Goal: Task Accomplishment & Management: Complete application form

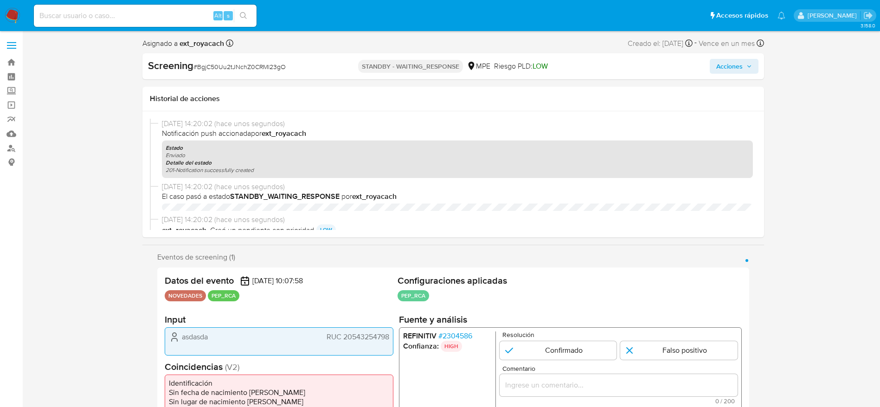
select select "10"
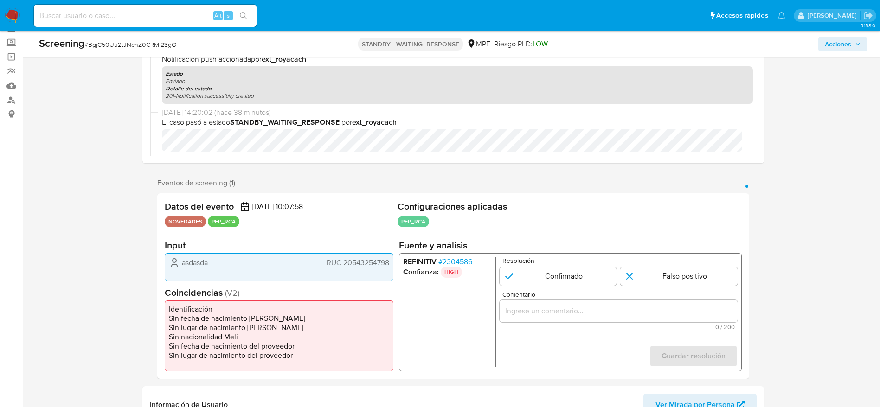
scroll to position [70, 0]
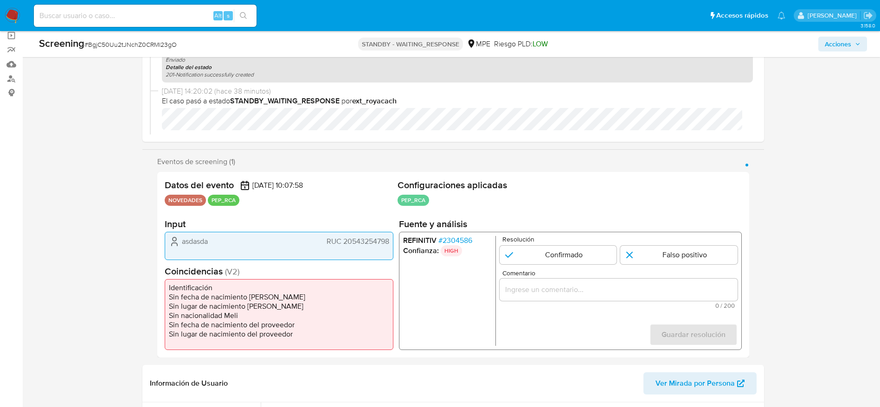
click at [130, 45] on span "# BgjC50Uu2tJNchZ0CRMl23gO" at bounding box center [130, 44] width 92 height 9
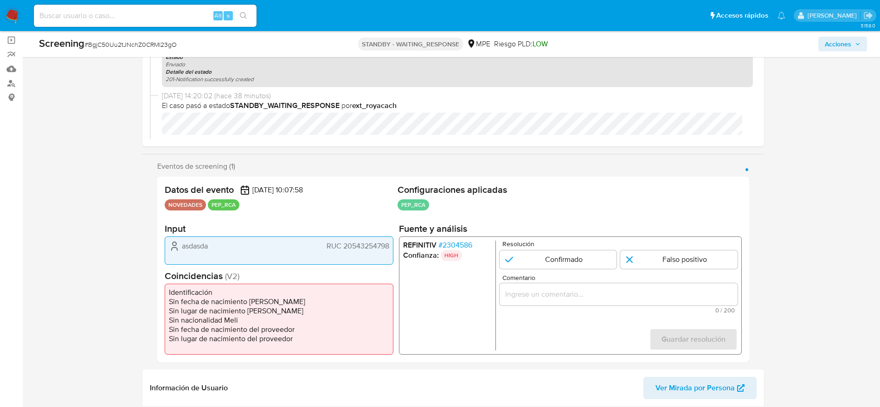
scroll to position [0, 0]
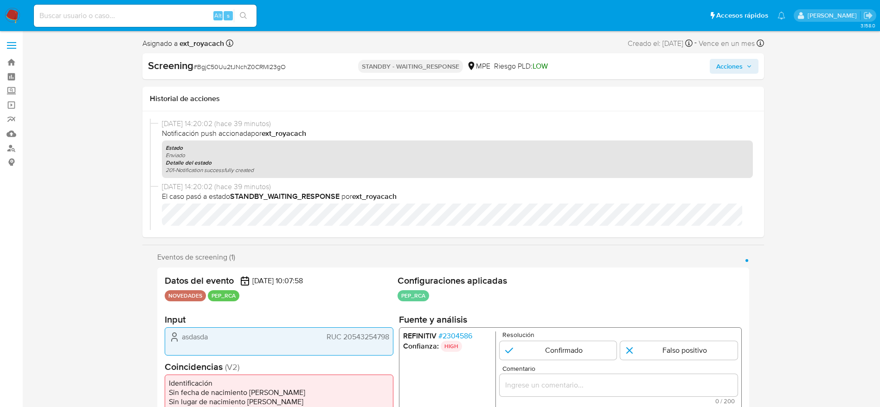
select select "10"
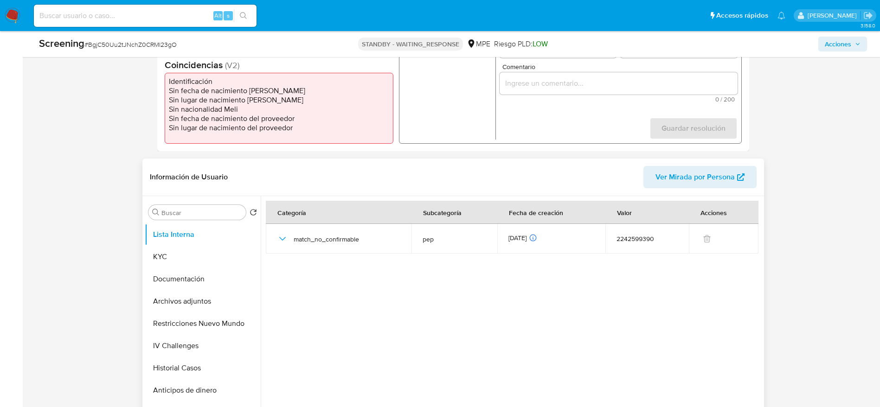
scroll to position [278, 0]
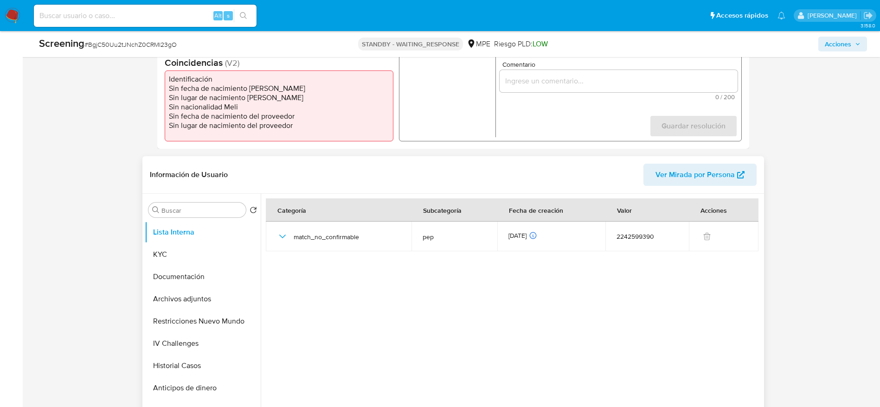
drag, startPoint x: 285, startPoint y: 233, endPoint x: 359, endPoint y: 218, distance: 76.1
click at [286, 233] on icon "button" at bounding box center [282, 236] width 11 height 11
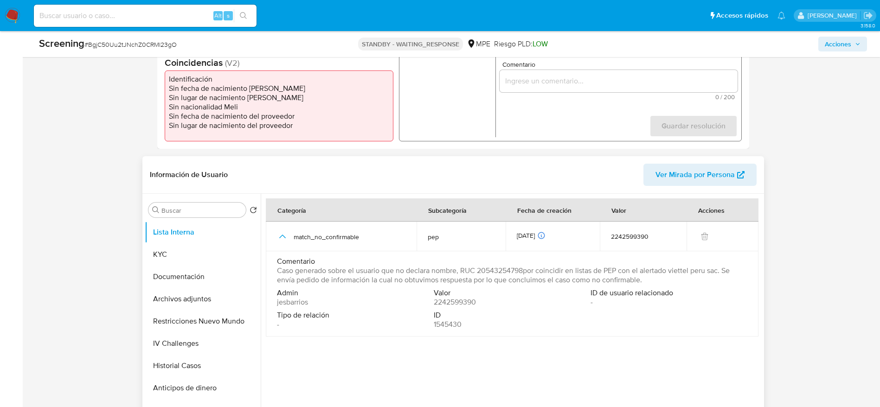
scroll to position [0, 0]
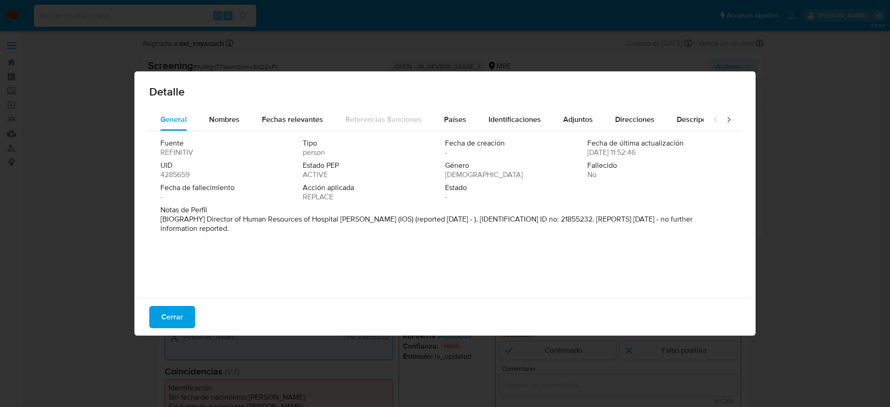
select select "10"
click at [179, 321] on span "Cerrar" at bounding box center [172, 317] width 22 height 20
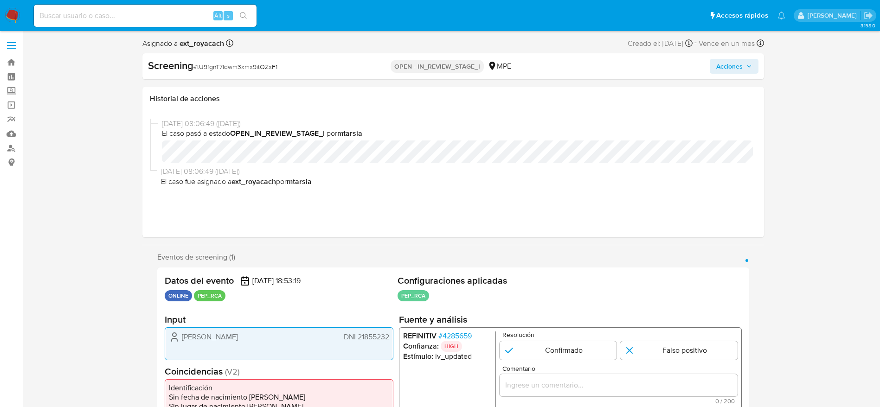
click at [214, 327] on div "Anabel Leon DNI 21855232" at bounding box center [279, 343] width 229 height 33
click at [214, 328] on div "Anabel Leon DNI 21855232" at bounding box center [279, 343] width 229 height 33
click at [436, 337] on li "REFINITIV # 4285659" at bounding box center [447, 336] width 89 height 9
click at [450, 337] on span "# 4285659" at bounding box center [454, 336] width 33 height 9
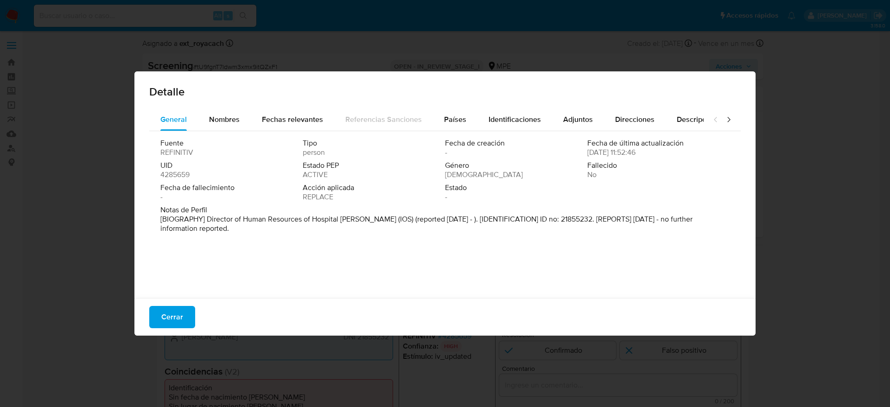
drag, startPoint x: 228, startPoint y: 121, endPoint x: 235, endPoint y: 107, distance: 16.0
click at [228, 117] on span "Nombres" at bounding box center [224, 119] width 31 height 11
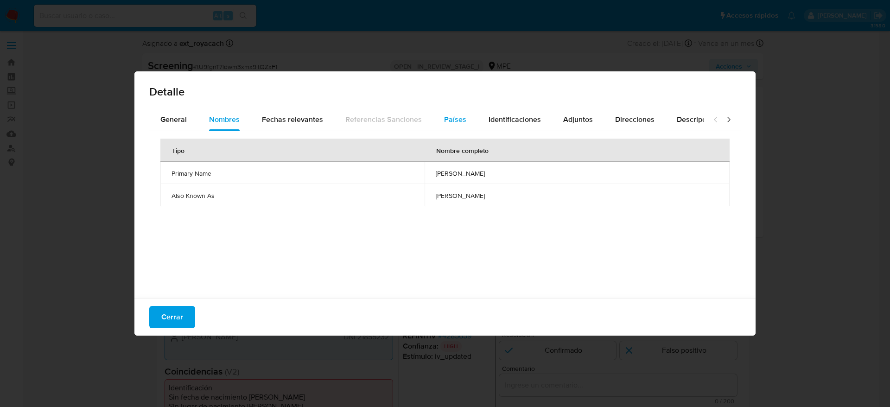
click at [448, 121] on span "Países" at bounding box center [455, 119] width 22 height 11
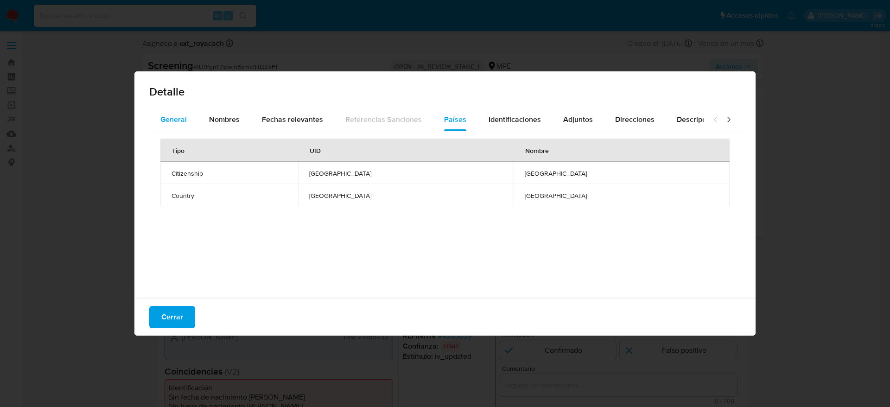
click at [184, 121] on span "General" at bounding box center [173, 119] width 26 height 11
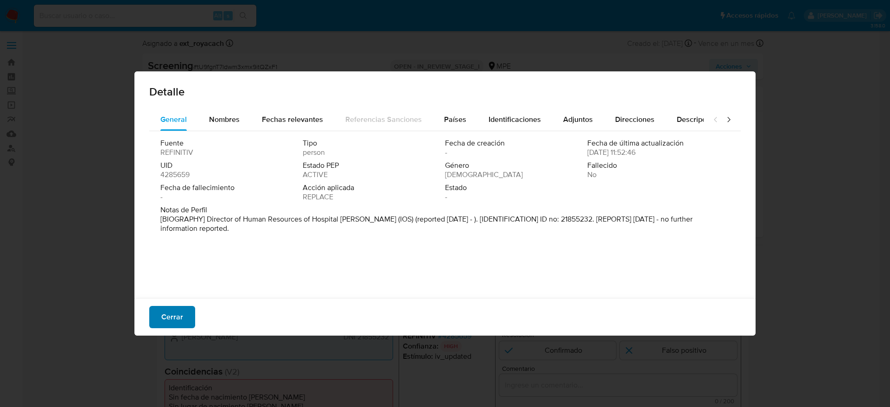
click at [182, 308] on span "Cerrar" at bounding box center [172, 317] width 22 height 20
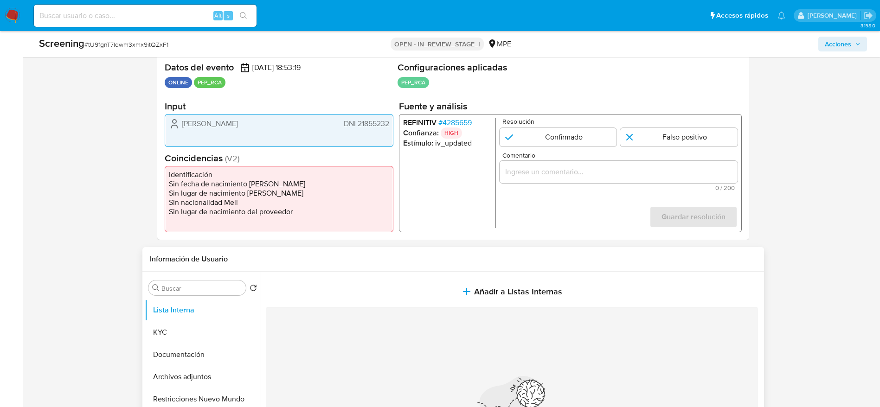
scroll to position [209, 0]
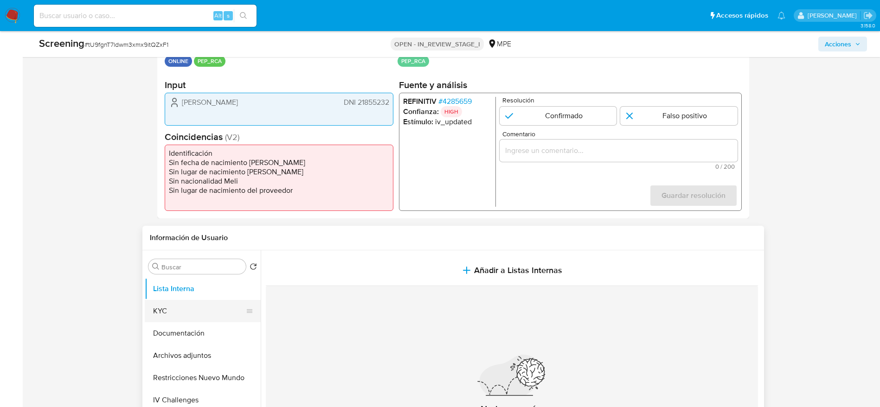
click at [165, 301] on button "KYC" at bounding box center [199, 311] width 109 height 22
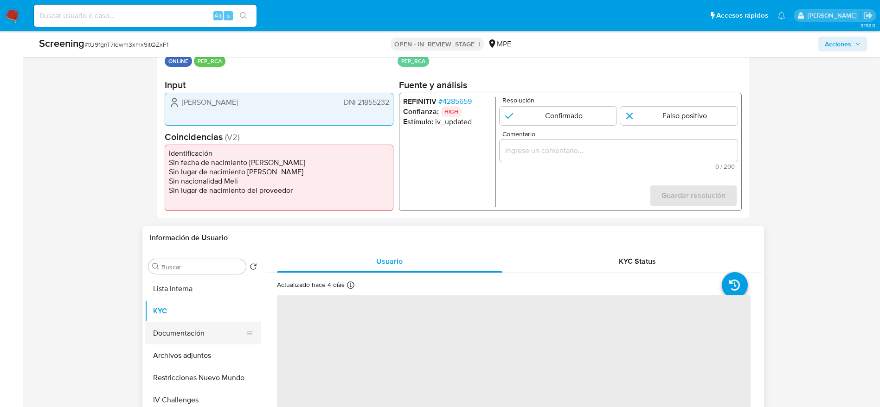
click at [230, 328] on button "Documentación" at bounding box center [199, 333] width 109 height 22
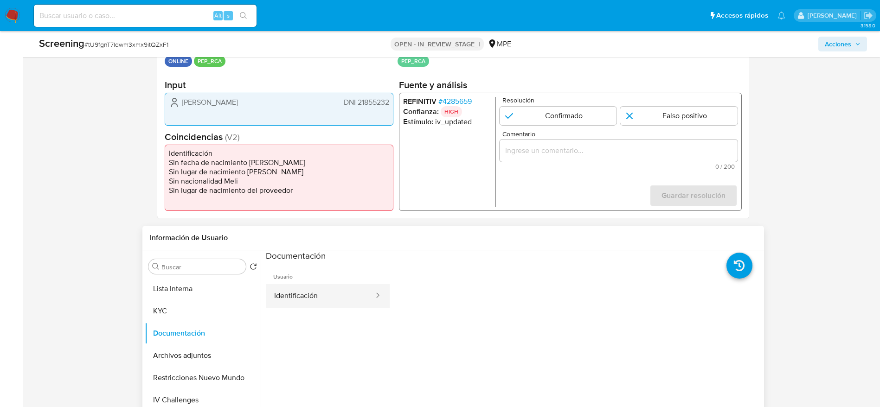
click at [367, 296] on div at bounding box center [374, 296] width 15 height 11
click at [269, 293] on button "Identificación" at bounding box center [320, 296] width 109 height 24
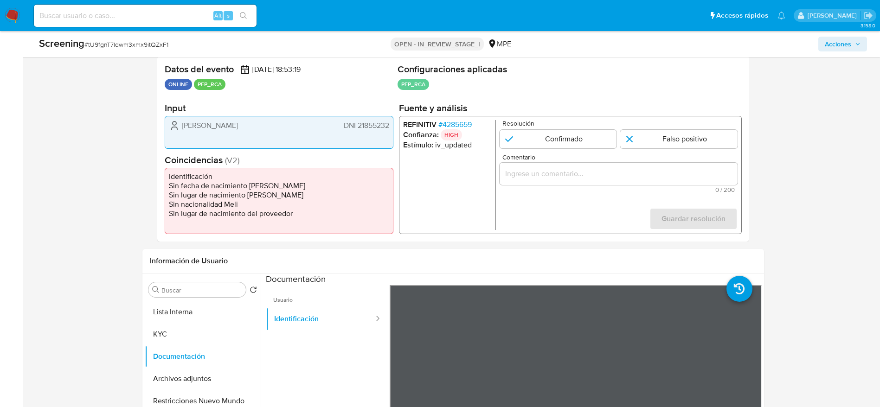
scroll to position [139, 0]
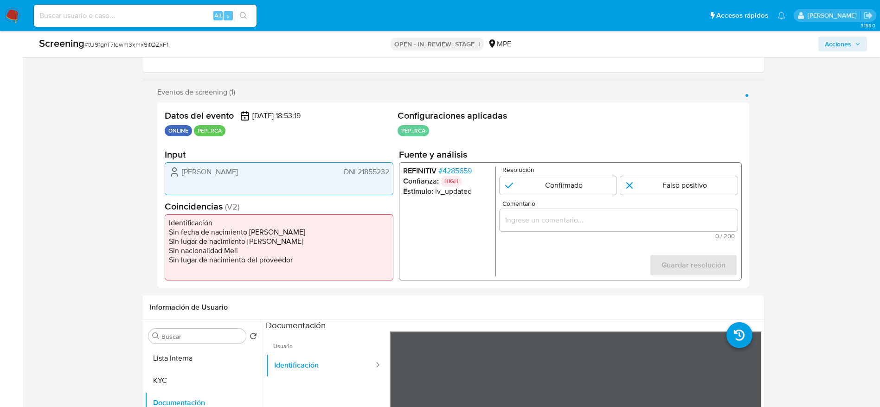
click at [466, 173] on span "# 4285659" at bounding box center [454, 170] width 33 height 9
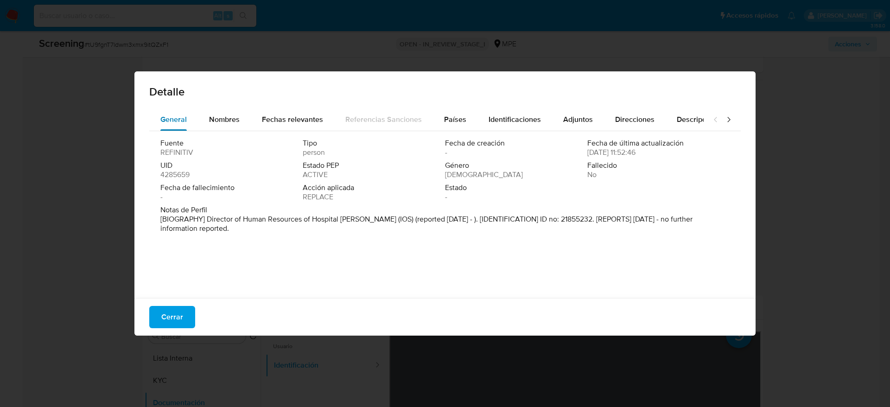
click at [194, 110] on button "General" at bounding box center [173, 120] width 49 height 22
click at [211, 110] on div "Nombres" at bounding box center [224, 120] width 31 height 22
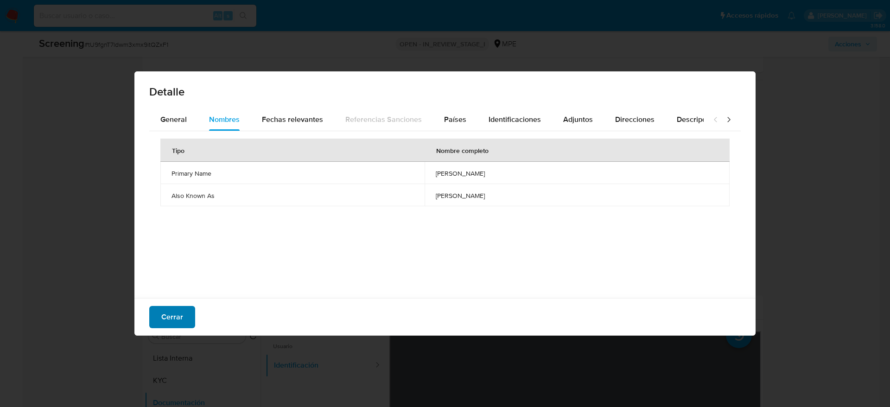
click at [174, 323] on span "Cerrar" at bounding box center [172, 317] width 22 height 20
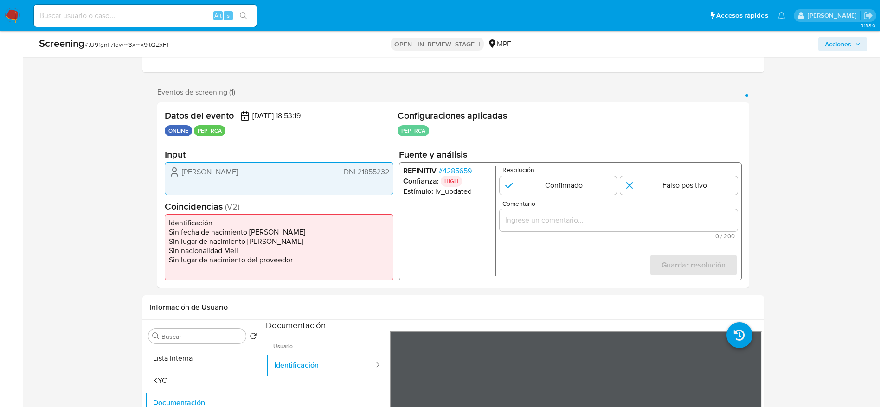
click at [466, 165] on div "REFINITIV # 4285659 Confianza: HIGH Estímulo : iv_updated Resolución Confirmado…" at bounding box center [569, 221] width 343 height 118
click at [459, 157] on h2 "Fuente y análisis" at bounding box center [569, 155] width 343 height 12
click at [459, 177] on p "HIGH" at bounding box center [450, 181] width 21 height 11
click at [463, 166] on span "# 4285659" at bounding box center [454, 170] width 33 height 9
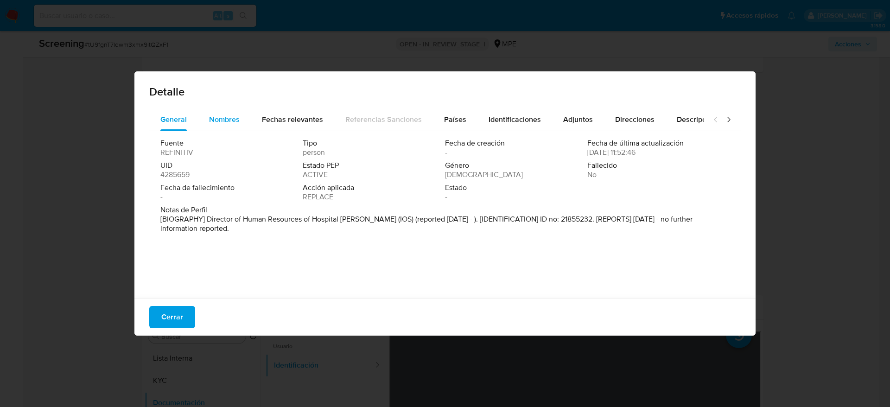
click at [242, 121] on button "Nombres" at bounding box center [224, 120] width 53 height 22
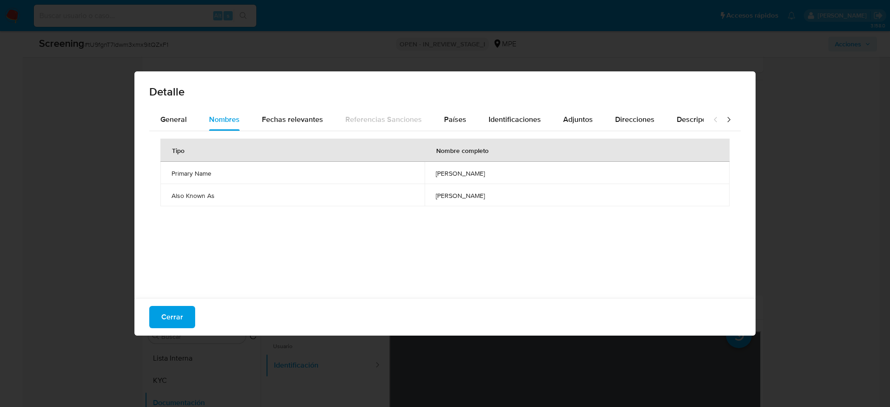
click at [430, 180] on td "helver alejandro chavez jimeno" at bounding box center [577, 173] width 305 height 22
click at [165, 109] on div "General" at bounding box center [173, 120] width 26 height 22
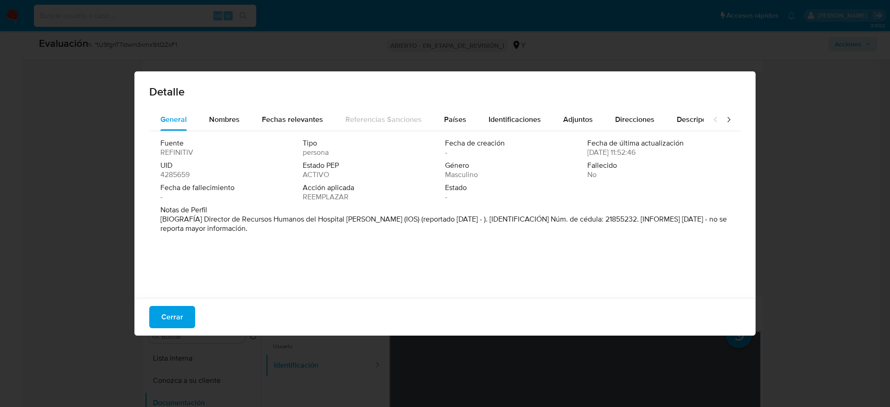
drag, startPoint x: 203, startPoint y: 219, endPoint x: 407, endPoint y: 216, distance: 204.5
click at [407, 216] on font "[BIOGRAFÍA] Director de Recursos Humanos del Hospital Cayetano Heredia (IOS) (r…" at bounding box center [443, 224] width 567 height 20
click at [243, 123] on button "Nombres" at bounding box center [224, 120] width 53 height 22
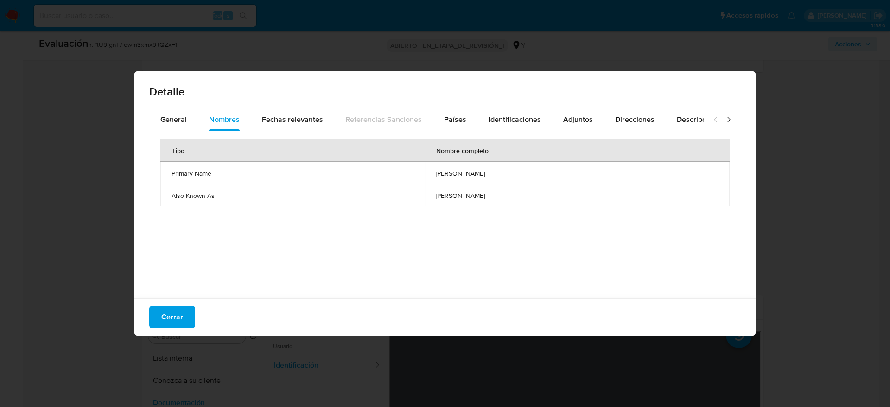
click at [425, 165] on td "helver alejandro chavez jimeno" at bounding box center [577, 173] width 305 height 22
click at [188, 311] on button "Cerrar" at bounding box center [172, 317] width 46 height 22
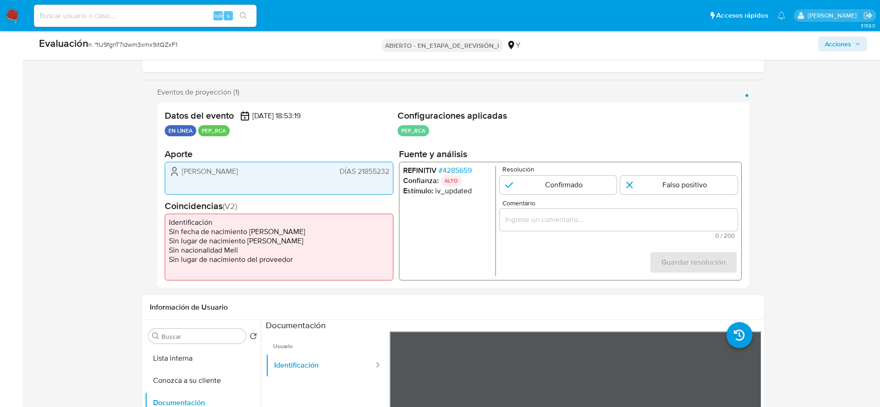
click at [352, 168] on font "DÍAS 21855232" at bounding box center [364, 171] width 50 height 11
drag, startPoint x: 352, startPoint y: 168, endPoint x: 357, endPoint y: 165, distance: 6.0
click at [352, 167] on font "DÍAS 21855232" at bounding box center [364, 171] width 50 height 11
click at [365, 170] on font "DÍAS 21855232" at bounding box center [364, 171] width 50 height 11
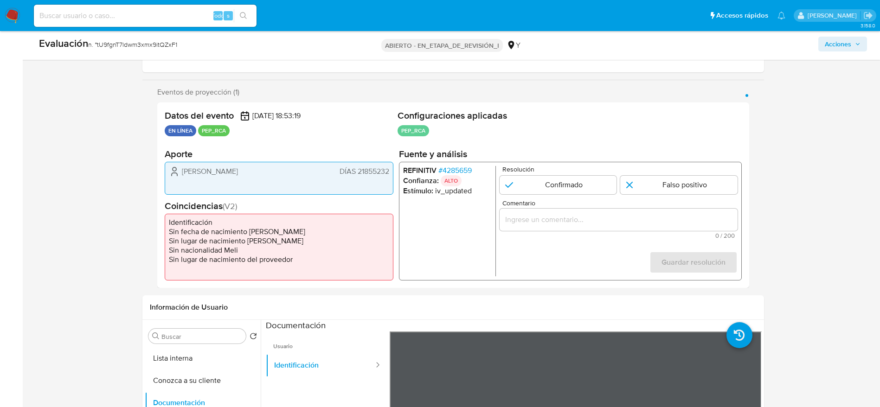
click at [375, 173] on font "DÍAS 21855232" at bounding box center [364, 171] width 50 height 11
click at [580, 227] on div "1 de 1" at bounding box center [618, 219] width 238 height 22
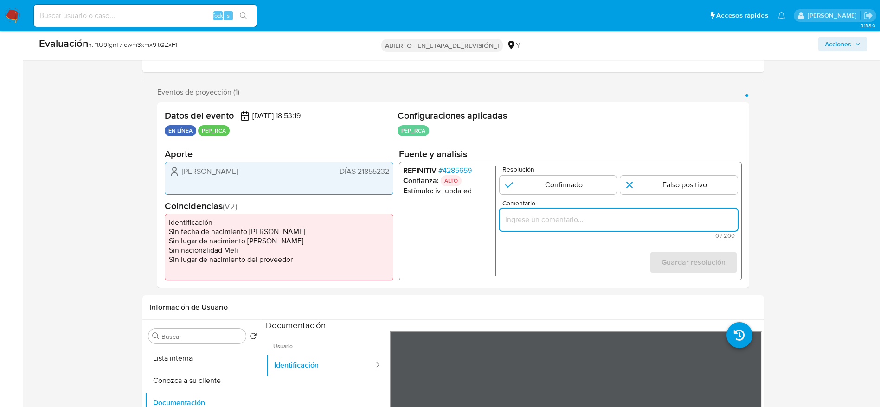
click at [580, 217] on input "Comentario" at bounding box center [618, 219] width 238 height 12
paste input "Caso generado sobre el usuario Helver Alejandro Chavez Jimeno. Se descarta ya q…"
type input "Caso generado sobre el usuario Helver Alejandro Chavez Jimeno. Se descarta ya q…"
drag, startPoint x: 696, startPoint y: 187, endPoint x: 696, endPoint y: 217, distance: 29.7
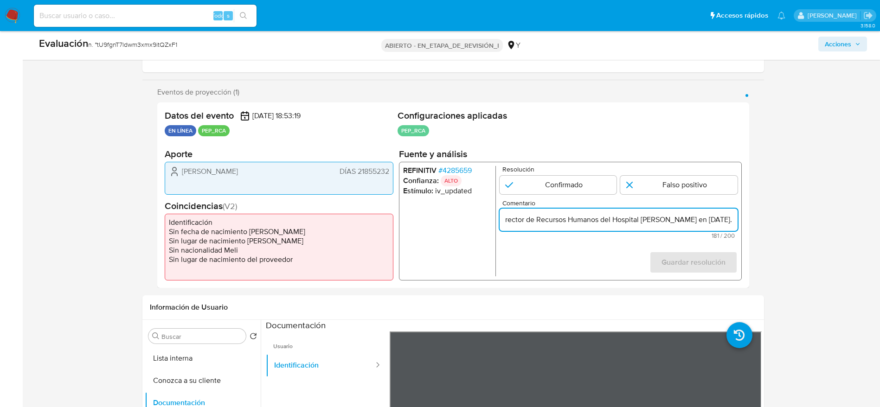
click at [696, 186] on input "1 de 1" at bounding box center [678, 184] width 117 height 19
radio input "true"
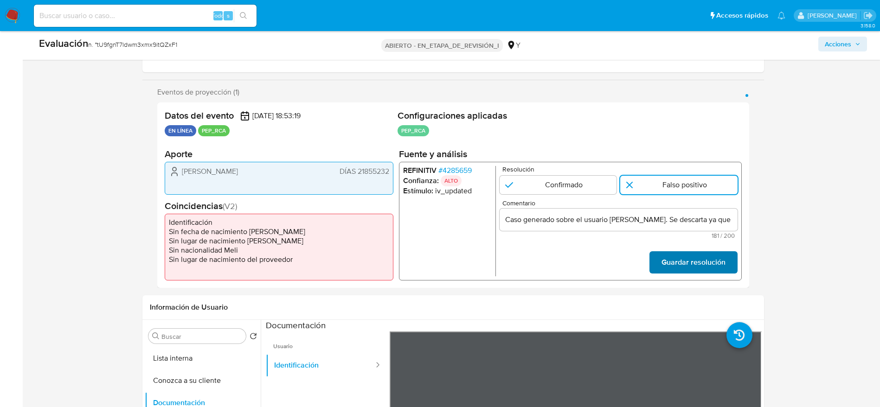
click at [698, 259] on font "Guardar resolución" at bounding box center [693, 262] width 64 height 22
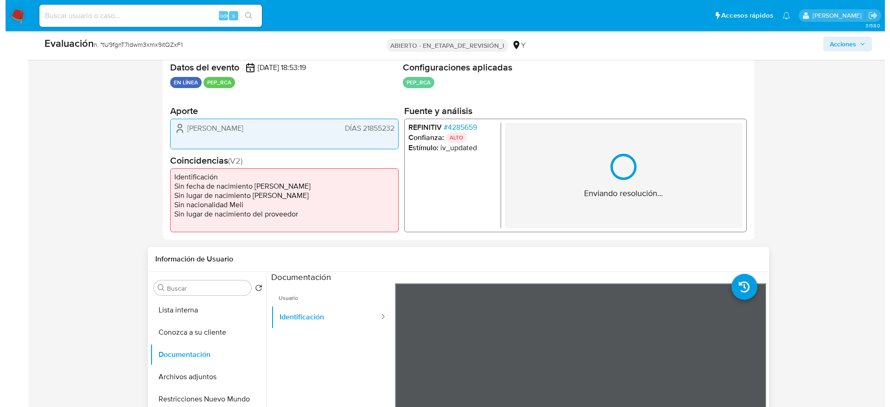
scroll to position [278, 0]
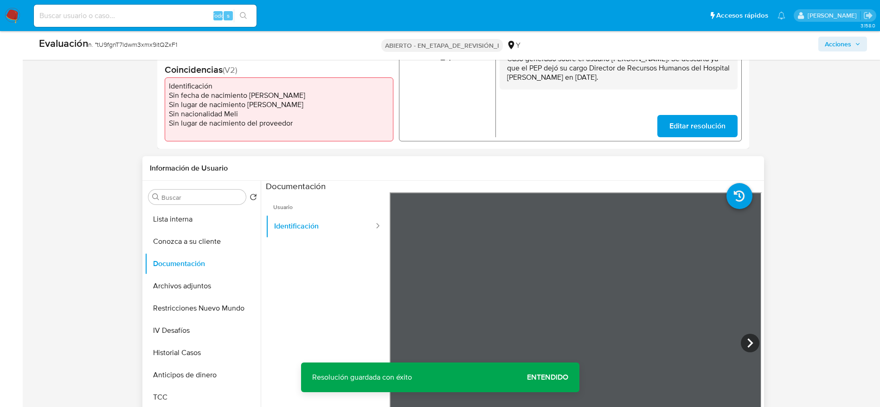
click at [198, 210] on button "Lista interna" at bounding box center [203, 219] width 116 height 22
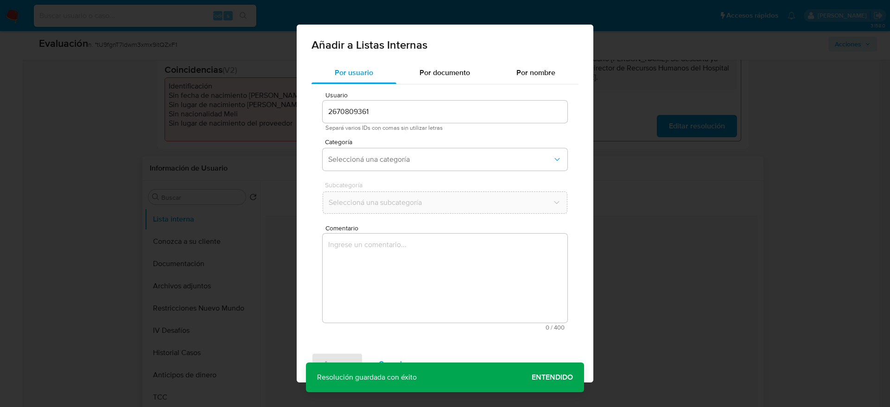
click at [371, 271] on textarea "Comentario" at bounding box center [445, 278] width 245 height 89
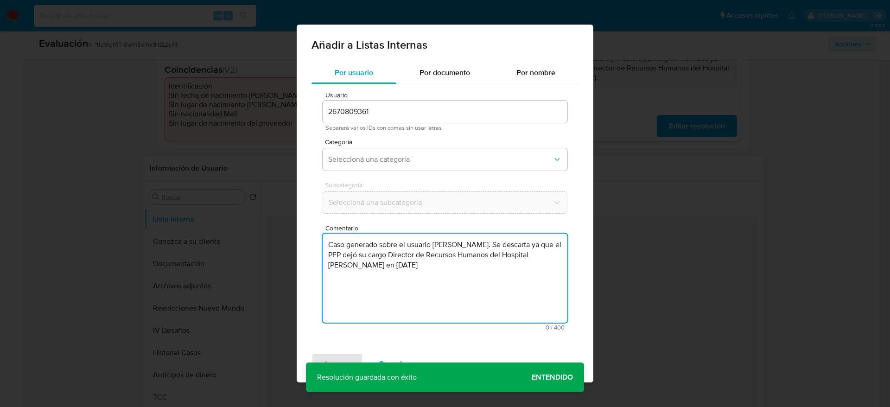
click at [392, 145] on div "Categoría Seleccioná una categoría" at bounding box center [445, 157] width 245 height 36
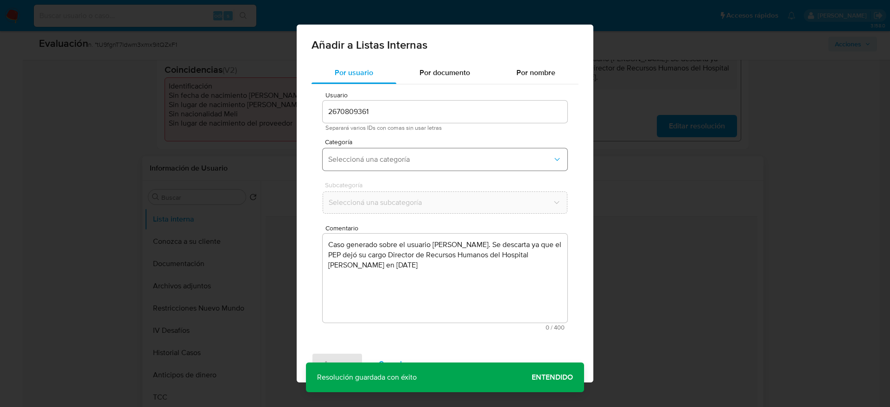
click at [395, 164] on button "Seleccioná una categoría" at bounding box center [445, 159] width 245 height 22
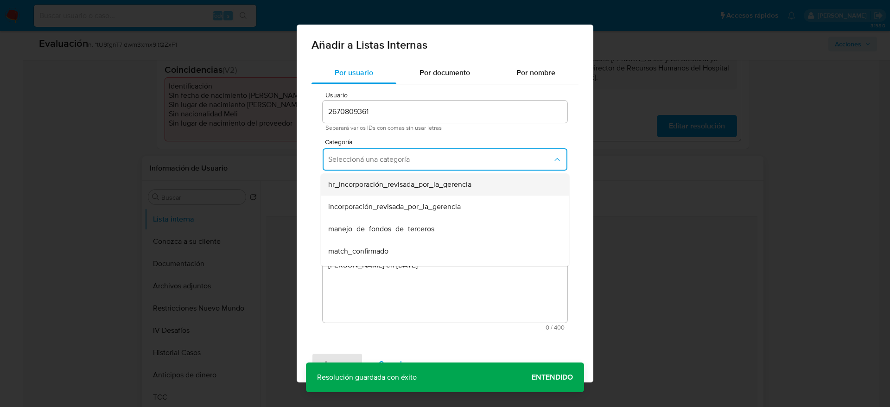
scroll to position [70, 0]
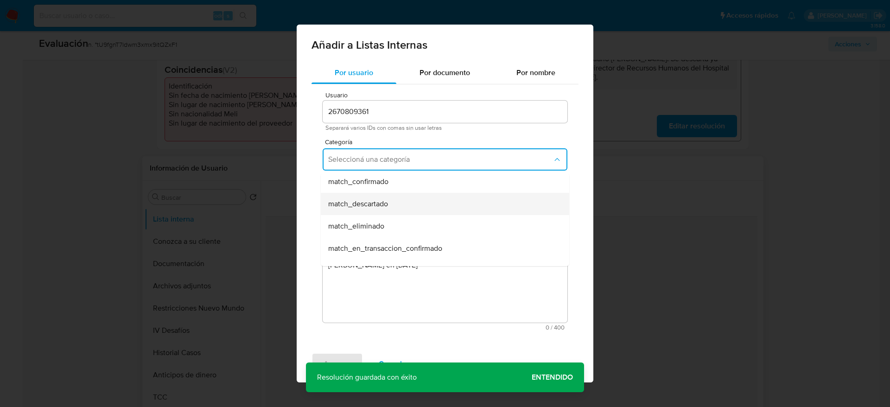
click at [383, 197] on div "match_descartado" at bounding box center [442, 204] width 228 height 22
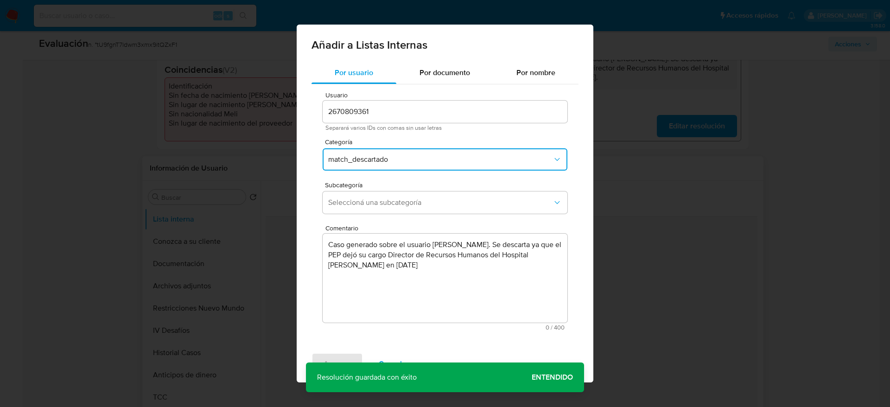
click at [383, 197] on button "Seleccioná una subcategoría" at bounding box center [445, 203] width 245 height 22
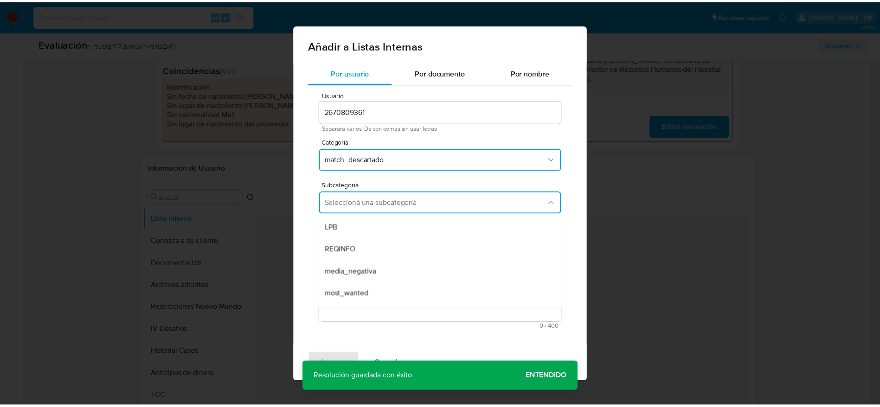
scroll to position [63, 0]
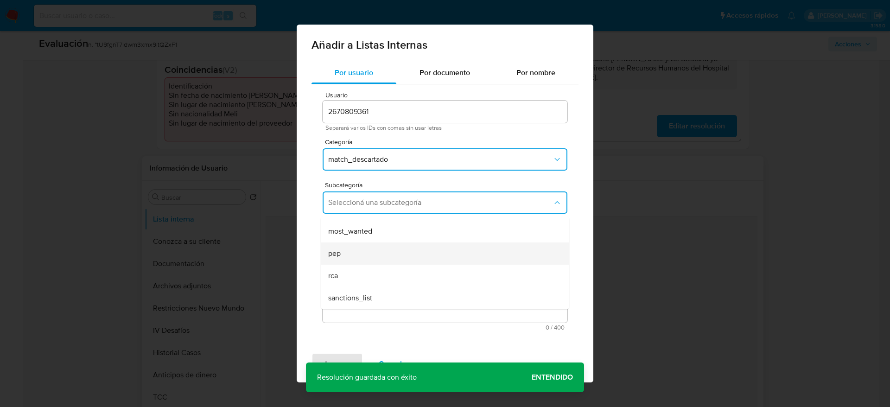
click at [356, 250] on div "pep" at bounding box center [442, 254] width 228 height 22
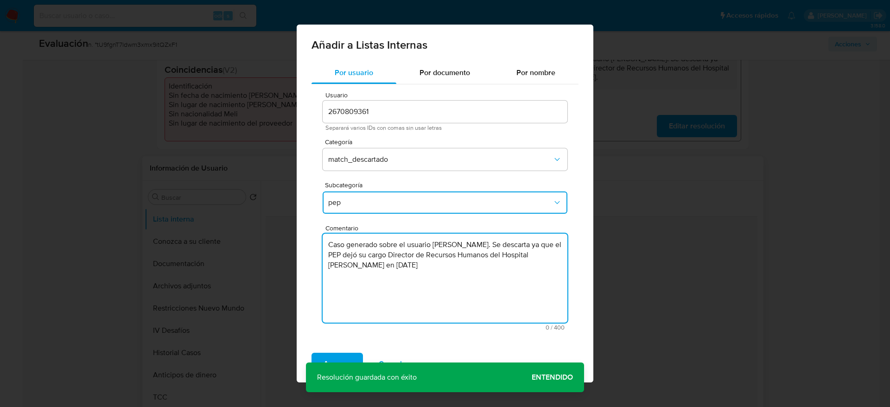
click at [533, 268] on textarea "Caso generado sobre el usuario Helver Alejandro Chavez Jimeno. Se descarta ya q…" at bounding box center [445, 278] width 245 height 89
type textarea "Caso generado sobre el usuario Helver Alejandro Chavez Jimeno. Se descarta ya q…"
click at [332, 354] on span "Agregar" at bounding box center [337, 364] width 27 height 20
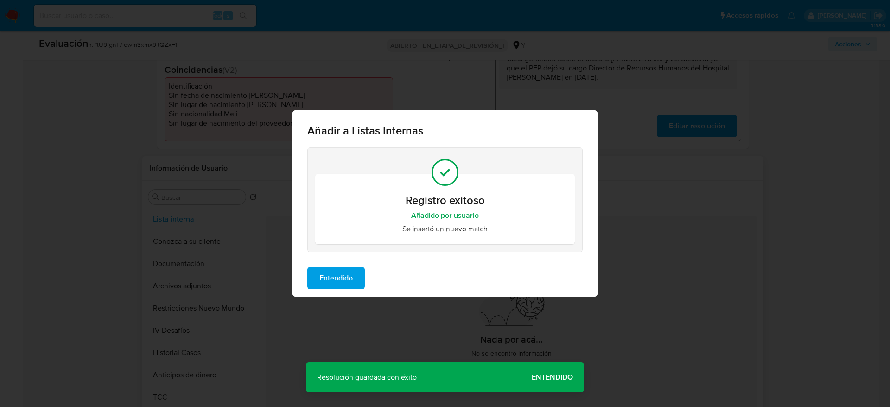
drag, startPoint x: 345, startPoint y: 285, endPoint x: 136, endPoint y: 300, distance: 210.1
click at [344, 285] on span "Entendido" at bounding box center [336, 278] width 33 height 20
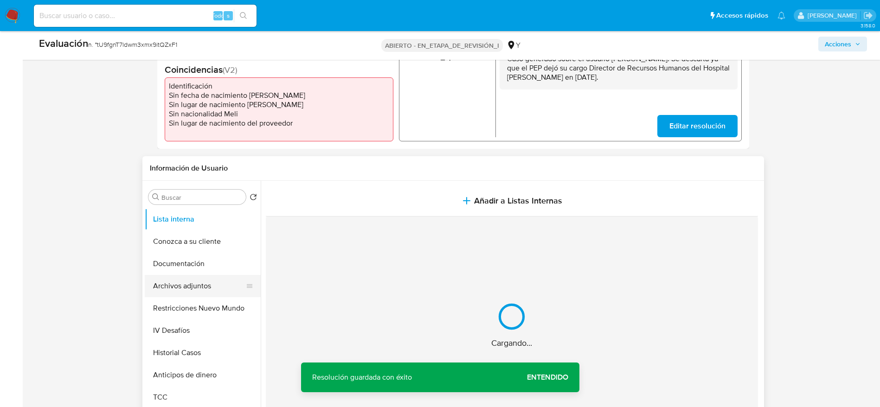
click at [176, 283] on button "Archivos adjuntos" at bounding box center [199, 286] width 109 height 22
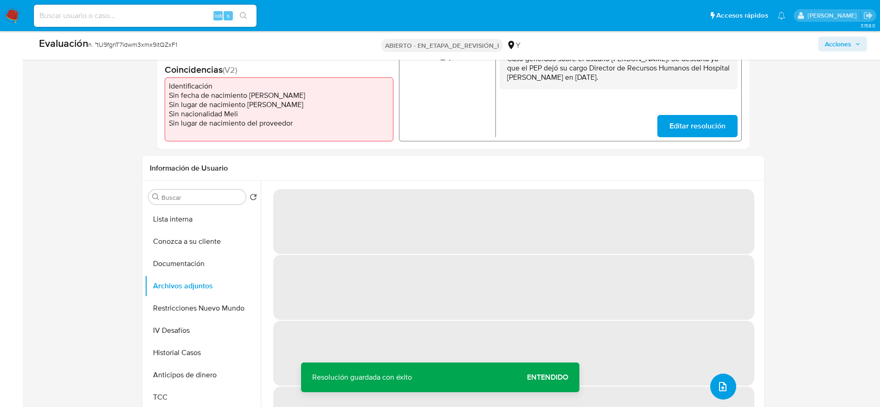
click at [720, 393] on button "subir archivo" at bounding box center [723, 387] width 26 height 26
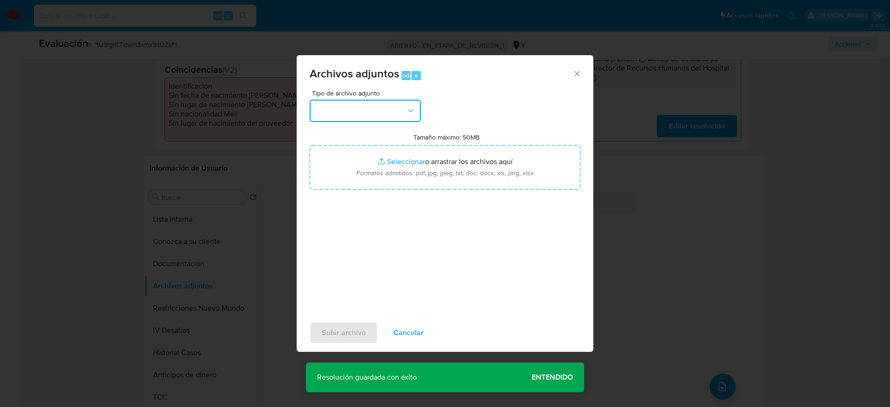
click at [385, 104] on button "button" at bounding box center [365, 111] width 111 height 22
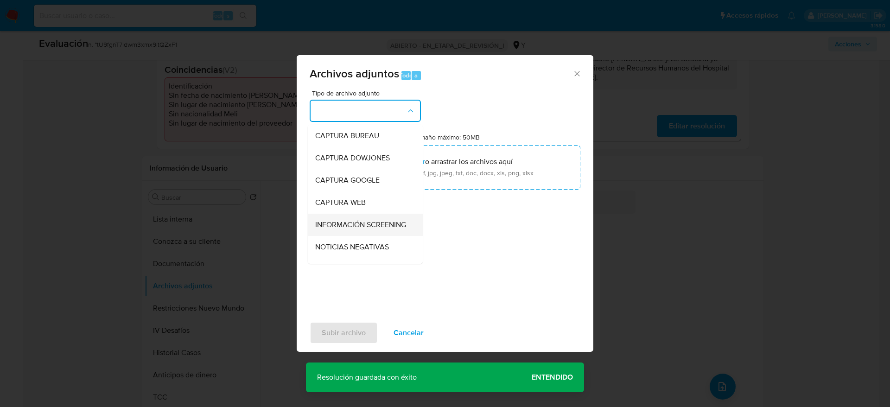
click at [370, 230] on span "INFORMACIÓN SCREENING" at bounding box center [360, 224] width 91 height 9
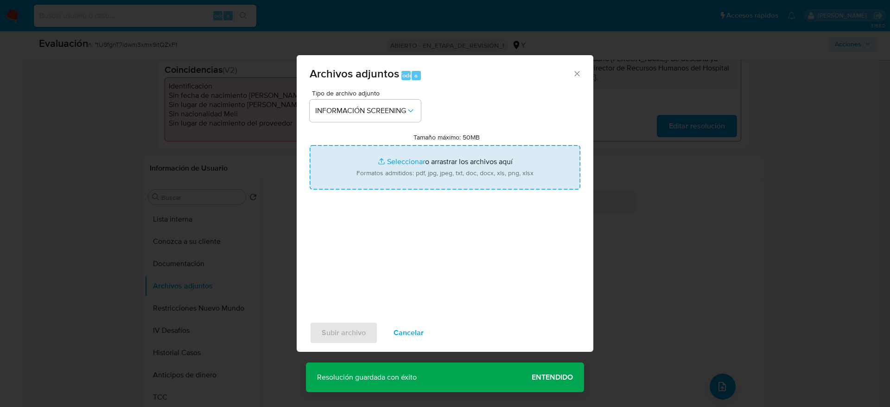
click at [389, 164] on input "Tamaño máximo: 50MB Seleccionar archivos" at bounding box center [445, 167] width 271 height 45
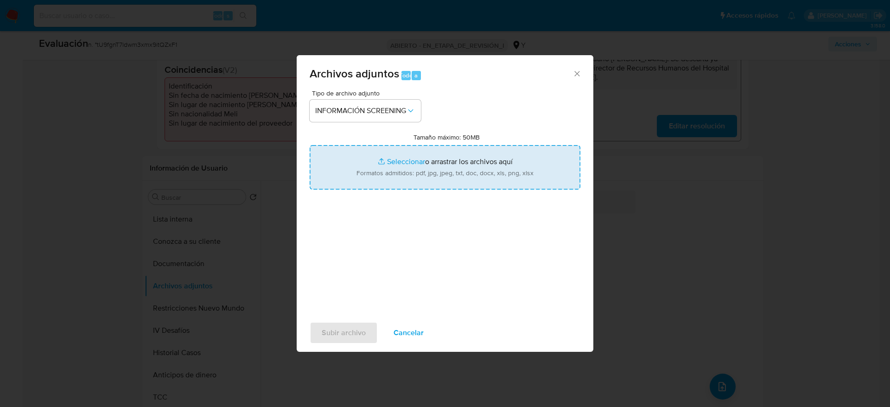
type input "C:\fakepath\Resolución Directoral N.° 046-2020-HCH-DG - Normas y documentos leg…"
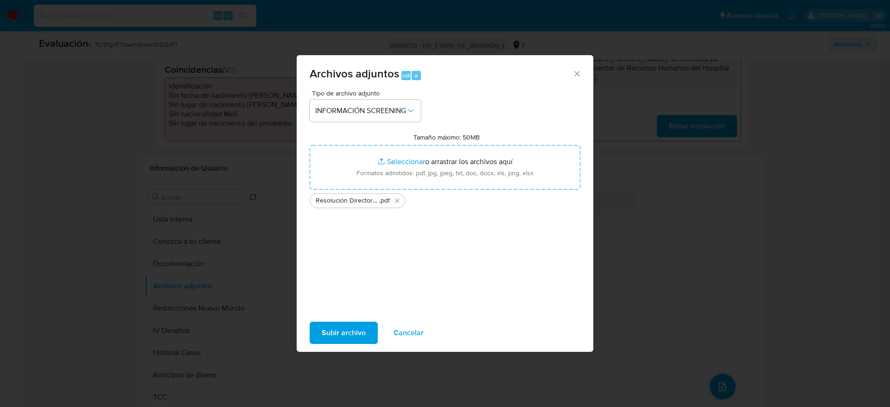
click at [369, 324] on button "Subir archivo" at bounding box center [344, 333] width 68 height 22
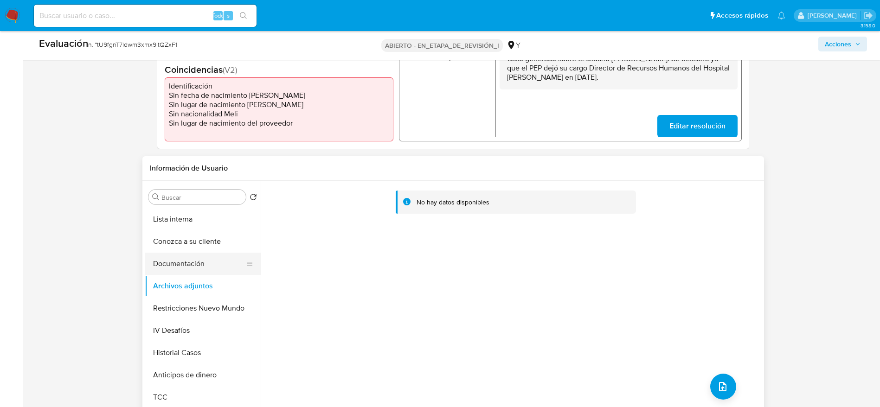
click at [192, 271] on button "Documentación" at bounding box center [199, 264] width 109 height 22
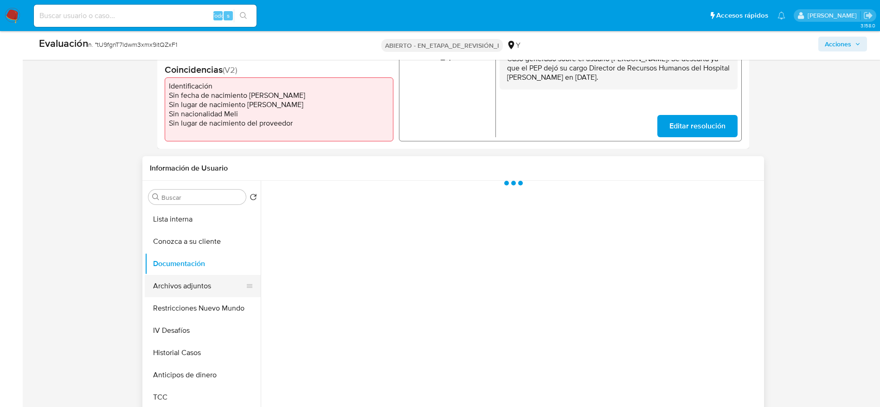
click at [194, 281] on button "Archivos adjuntos" at bounding box center [199, 286] width 109 height 22
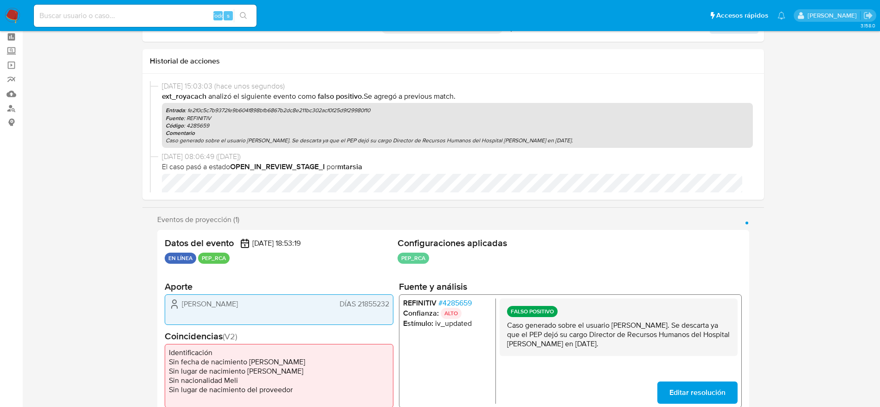
scroll to position [0, 0]
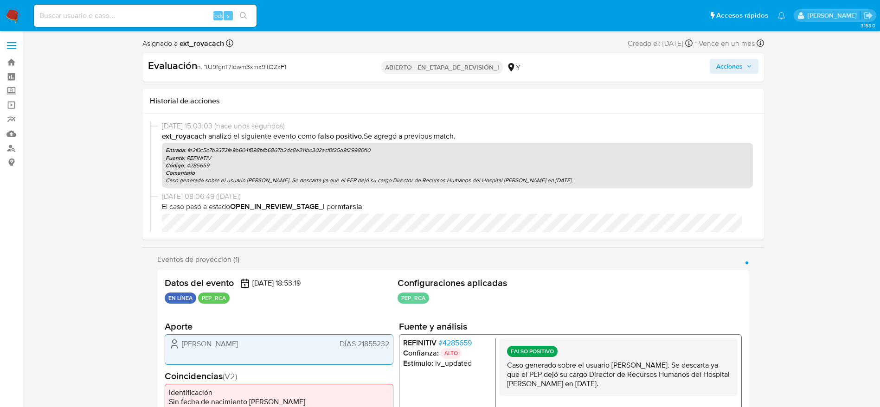
click at [721, 67] on font "Acciones" at bounding box center [729, 66] width 26 height 15
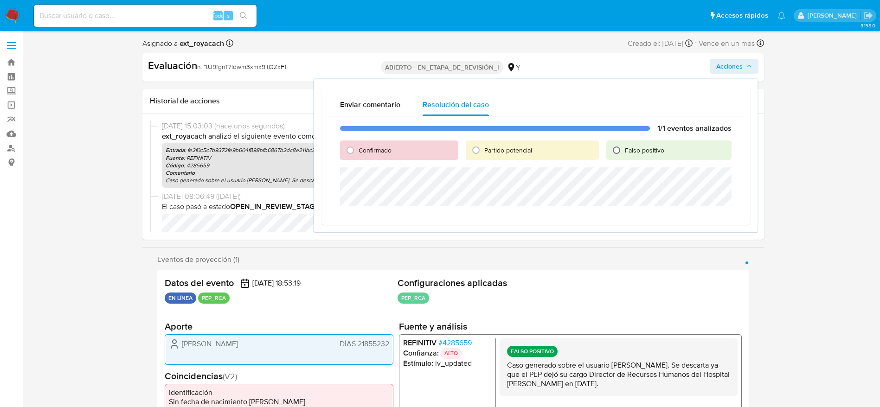
click at [614, 148] on input "Falso positivo" at bounding box center [616, 150] width 15 height 15
radio input "true"
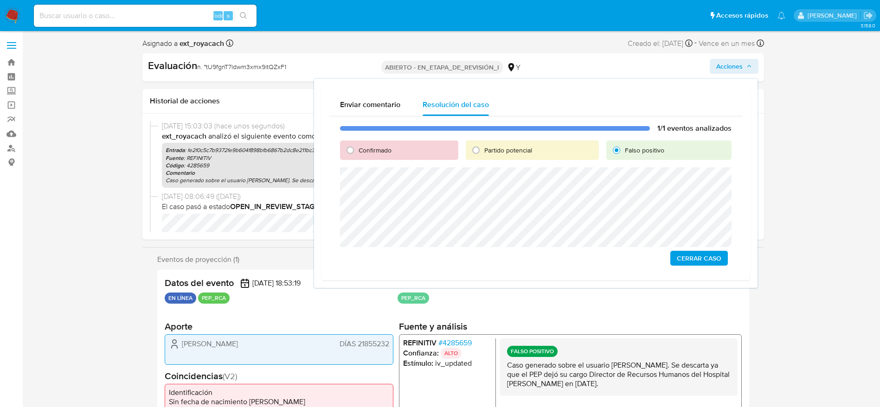
click at [703, 258] on span "Cerrar Caso" at bounding box center [699, 258] width 45 height 13
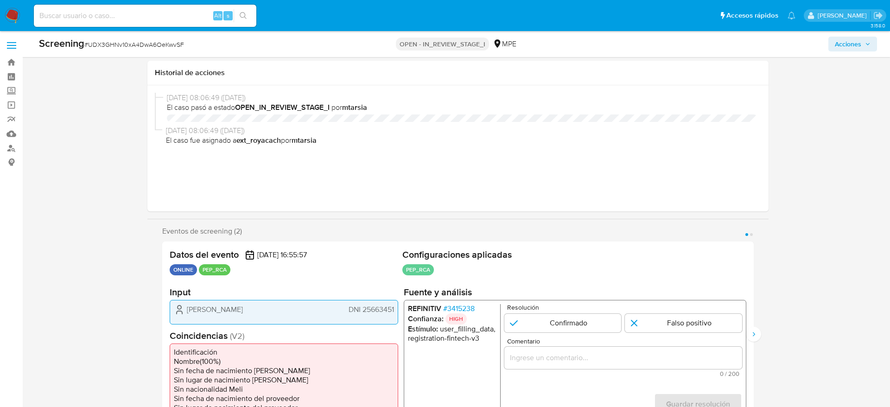
select select "10"
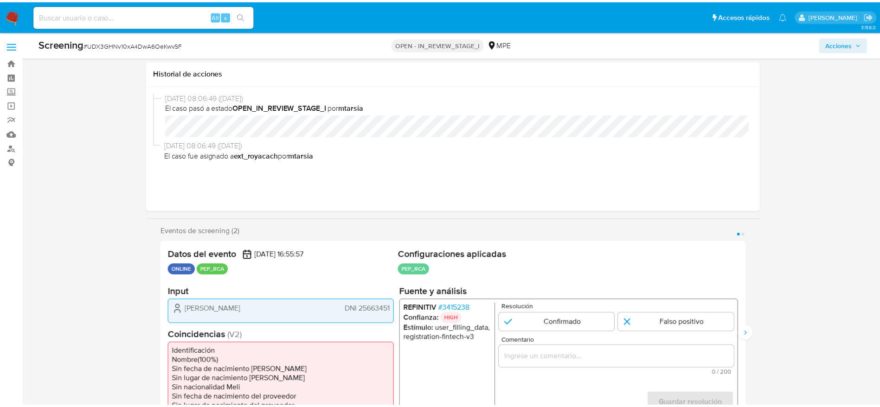
scroll to position [139, 0]
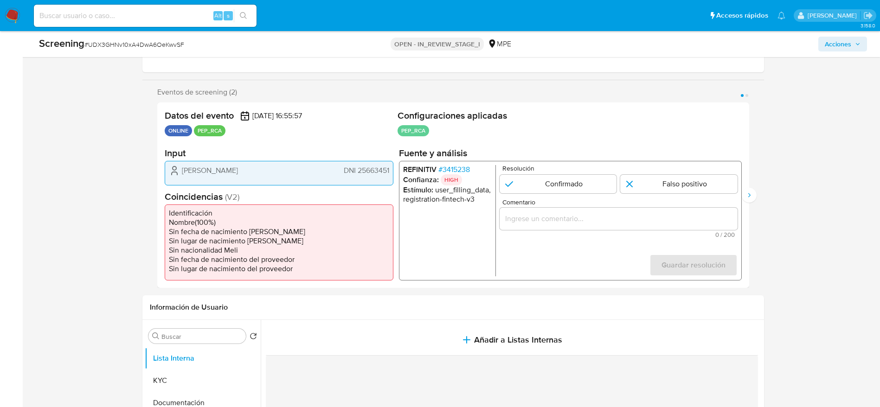
click at [267, 162] on div "Alicia Jessica Campos Martinez DNI 25663451" at bounding box center [279, 173] width 229 height 24
click at [238, 175] on span "[PERSON_NAME]" at bounding box center [210, 170] width 56 height 9
click at [238, 175] on span "Alicia Jessica Campos Martinez" at bounding box center [210, 170] width 56 height 9
click at [461, 169] on span "# 3415238" at bounding box center [454, 169] width 32 height 9
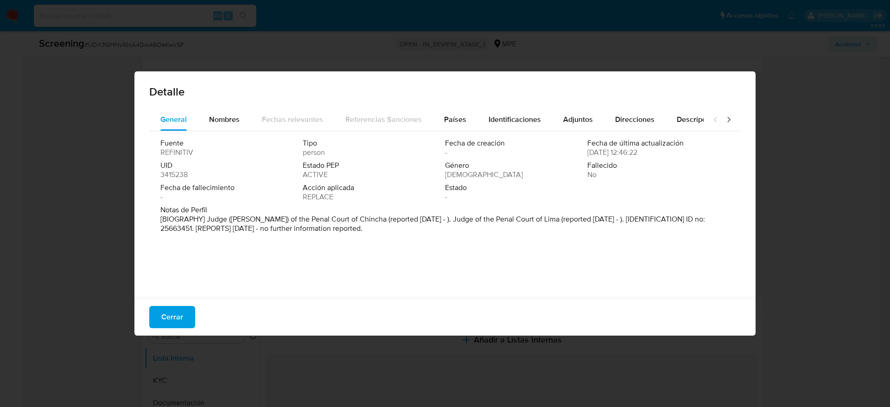
click at [209, 107] on div "Detalle" at bounding box center [444, 89] width 621 height 37
click at [210, 114] on span "Nombres" at bounding box center [224, 119] width 31 height 11
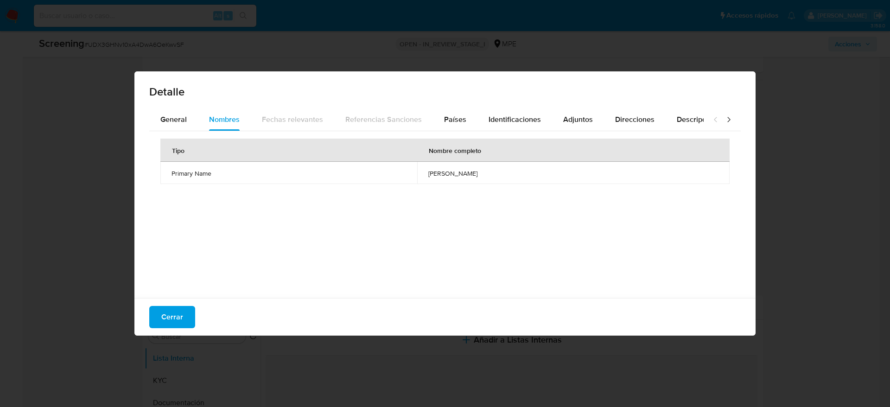
click at [172, 331] on div "Cerrar" at bounding box center [444, 317] width 621 height 38
click at [172, 321] on span "Cerrar" at bounding box center [172, 317] width 22 height 20
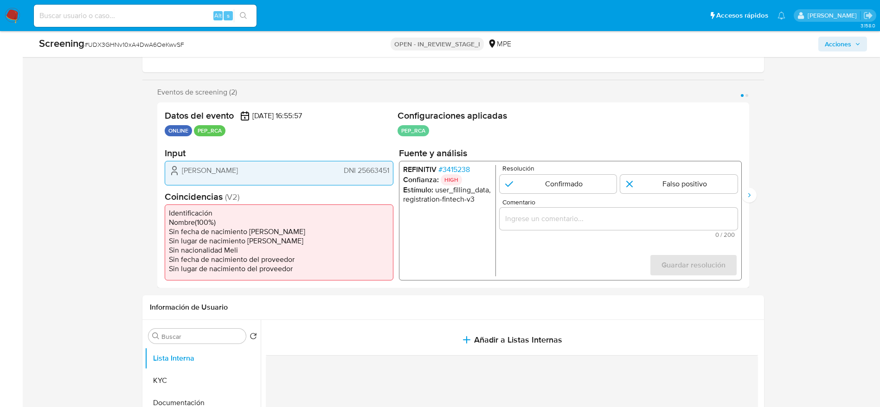
drag, startPoint x: 176, startPoint y: 167, endPoint x: 396, endPoint y: 176, distance: 220.9
click at [396, 176] on div "Datos del evento 06/09/2025 16:55:57 ONLINE PEP_RCA Configuraciones aplicadas P…" at bounding box center [453, 194] width 592 height 185
click at [232, 166] on span "Alicia Jessica Campos Martinez" at bounding box center [210, 170] width 56 height 9
drag, startPoint x: 162, startPoint y: 171, endPoint x: 391, endPoint y: 177, distance: 229.6
click at [391, 177] on div "Datos del evento 06/09/2025 16:55:57 ONLINE PEP_RCA Configuraciones aplicadas P…" at bounding box center [453, 194] width 592 height 185
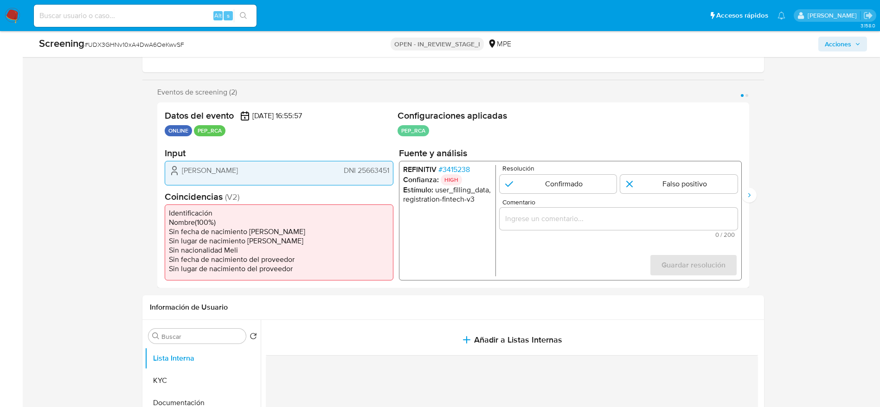
click at [469, 169] on span "# 3415238" at bounding box center [454, 169] width 32 height 9
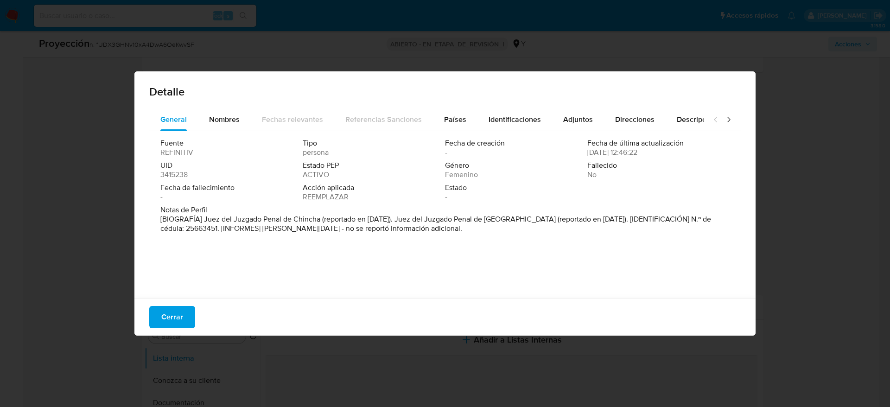
drag, startPoint x: 202, startPoint y: 222, endPoint x: 320, endPoint y: 222, distance: 117.8
click at [320, 222] on font "[BIOGRAFÍA] Juez del Juzgado Penal de Chincha (reportado en julio de 2020). Jue…" at bounding box center [435, 224] width 551 height 20
click at [162, 307] on span "Cerrar" at bounding box center [172, 317] width 22 height 20
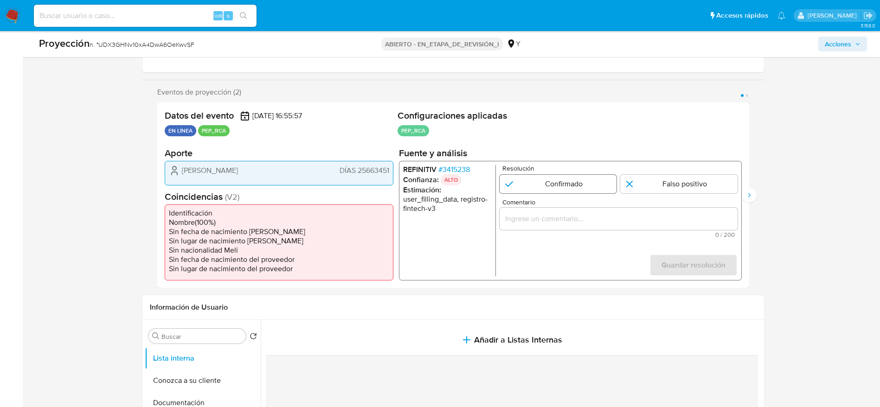
drag, startPoint x: 553, startPoint y: 185, endPoint x: 554, endPoint y: 192, distance: 6.6
click at [553, 185] on input "1 de 2" at bounding box center [557, 184] width 117 height 19
radio input "true"
click at [554, 222] on input "Comentario" at bounding box center [618, 219] width 238 height 12
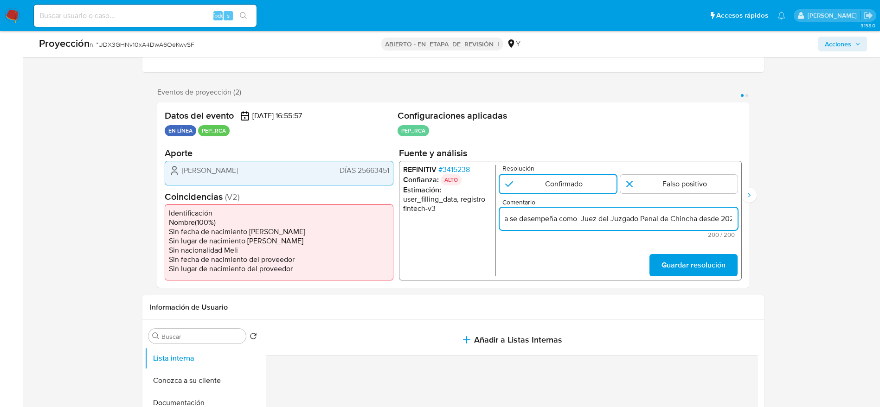
scroll to position [0, 0]
click at [526, 219] on input "usuario Alicia Jessica Campos Martinez DNI 25663451, nacionalidad peruana, por …" at bounding box center [618, 219] width 238 height 12
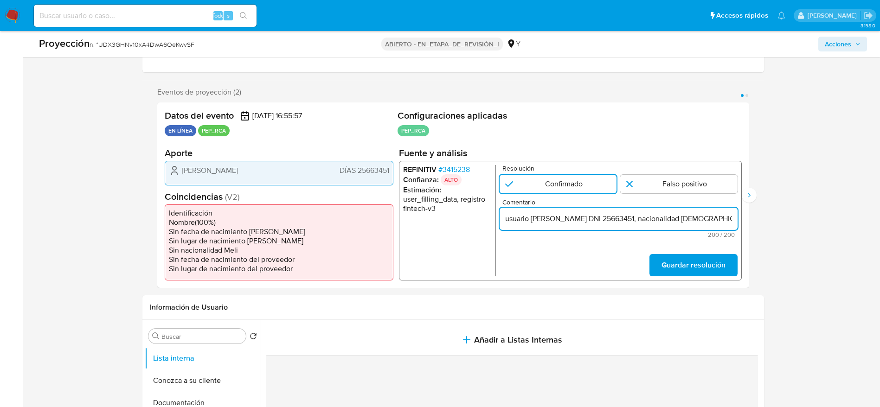
paste input "Usuario Alicia Jessica Campos Martinez por coincidir en listas de PEP activo. E…"
type input "Usuario Alicia Jessica Campos Martinez por coincidir en listas de PEP activo. E…"
click at [661, 275] on button "Guardar resolución" at bounding box center [693, 265] width 88 height 22
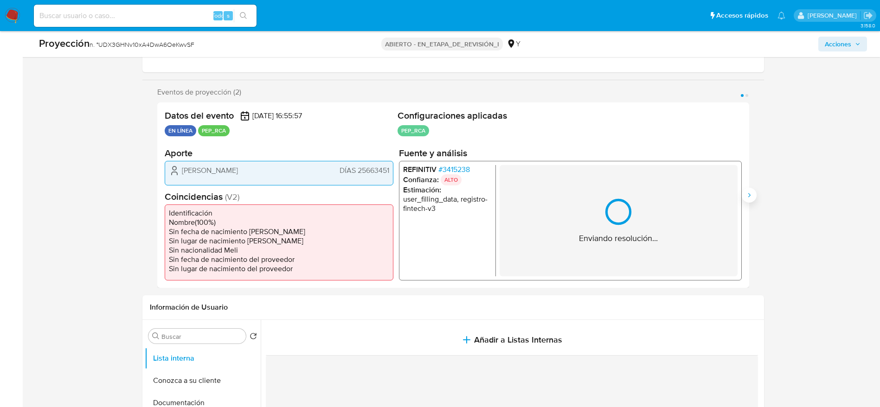
click at [754, 194] on button "Siguiente" at bounding box center [748, 195] width 15 height 15
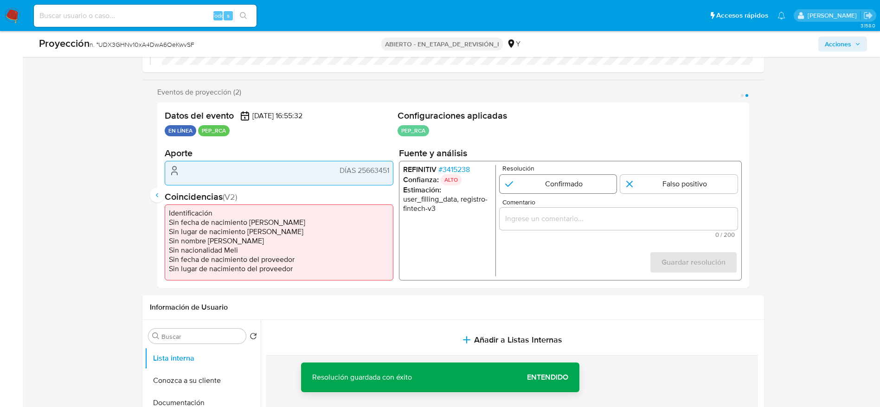
click at [576, 185] on input "2 de 2" at bounding box center [557, 184] width 117 height 19
radio input "true"
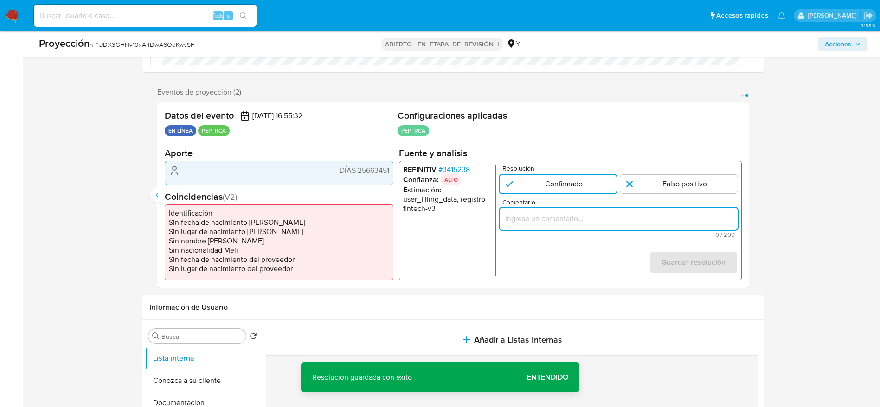
click at [592, 217] on input "Comentario" at bounding box center [618, 219] width 238 height 12
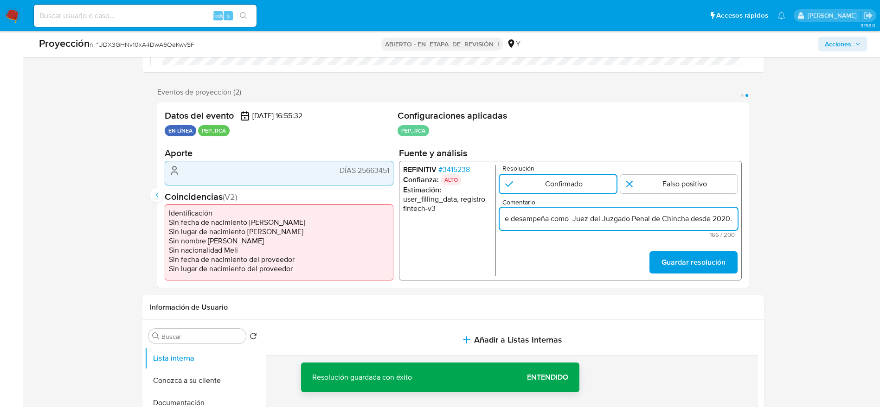
type input "Usuario Alicia Jessica Campos Martinez por coincidir en listas de PEP activo. E…"
click at [667, 250] on form "Resolución Confirmado Falso positivo Comentario Usuario Alicia Jessica Campos M…" at bounding box center [618, 220] width 238 height 111
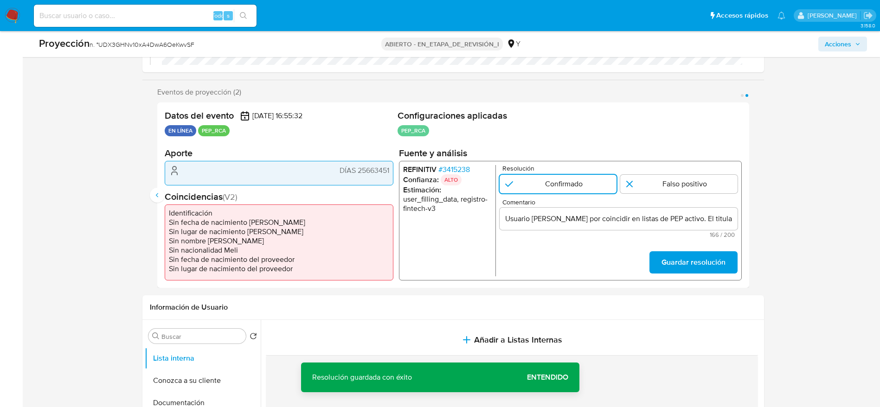
click at [682, 258] on font "Guardar resolución" at bounding box center [693, 262] width 64 height 22
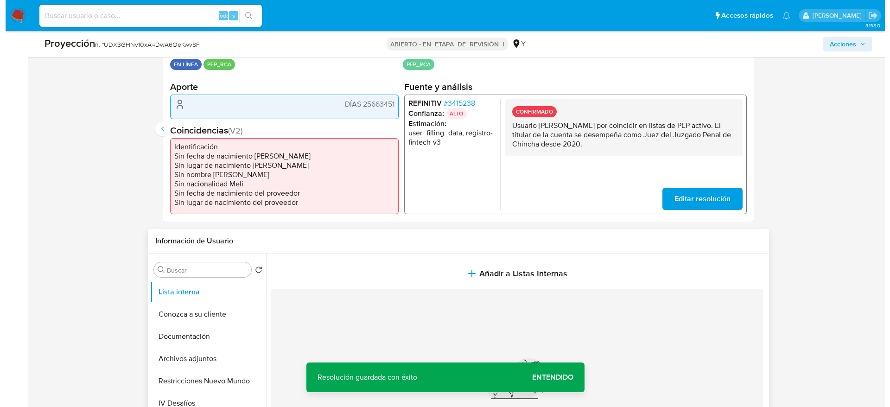
scroll to position [278, 0]
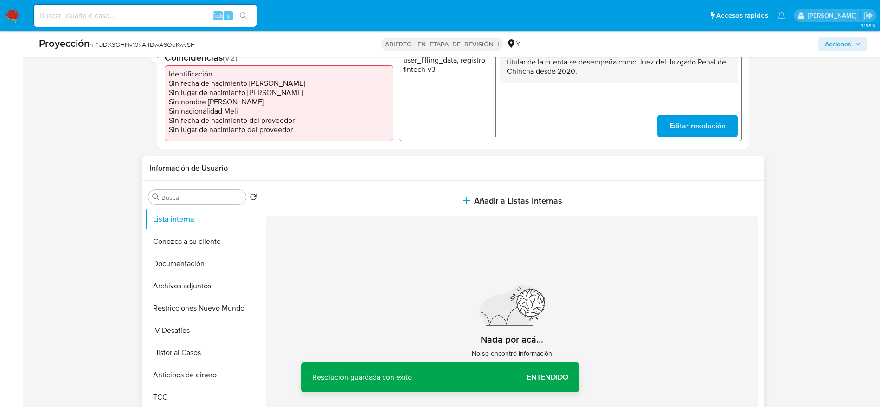
click at [370, 160] on div "Información de Usuario" at bounding box center [452, 168] width 621 height 25
click at [411, 217] on div "Nada por acá... No se encontró información" at bounding box center [512, 326] width 492 height 218
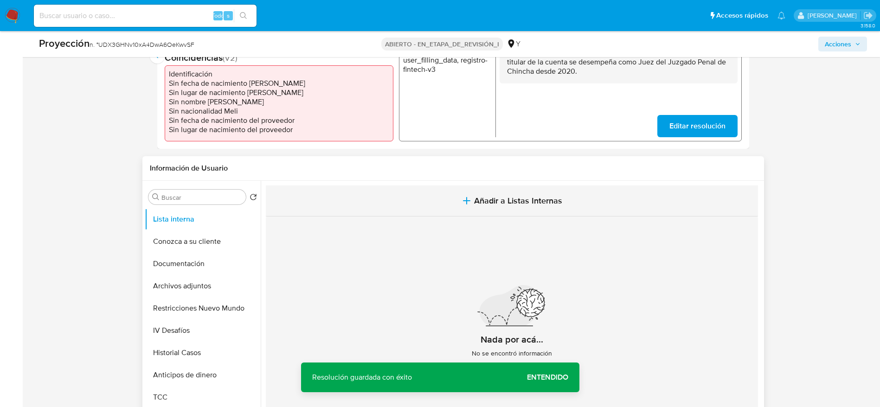
click at [417, 198] on button "Añadir a Listas Internas" at bounding box center [512, 200] width 492 height 31
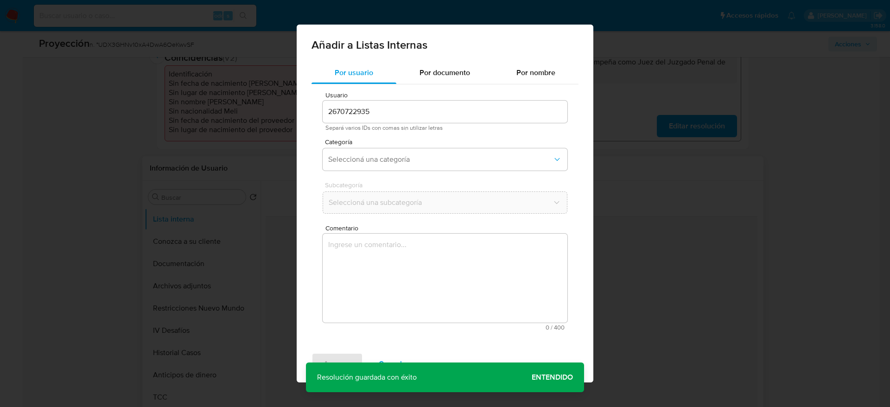
click at [398, 293] on textarea "Comentario" at bounding box center [445, 278] width 245 height 89
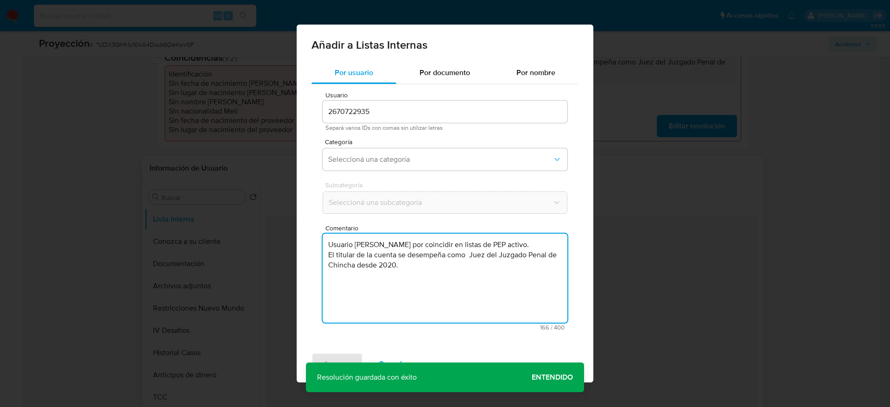
type textarea "Usuario Alicia Jessica Campos Martinez por coincidir en listas de PEP activo. E…"
click at [427, 146] on div "Categoría Seleccioná una categoría" at bounding box center [445, 157] width 245 height 36
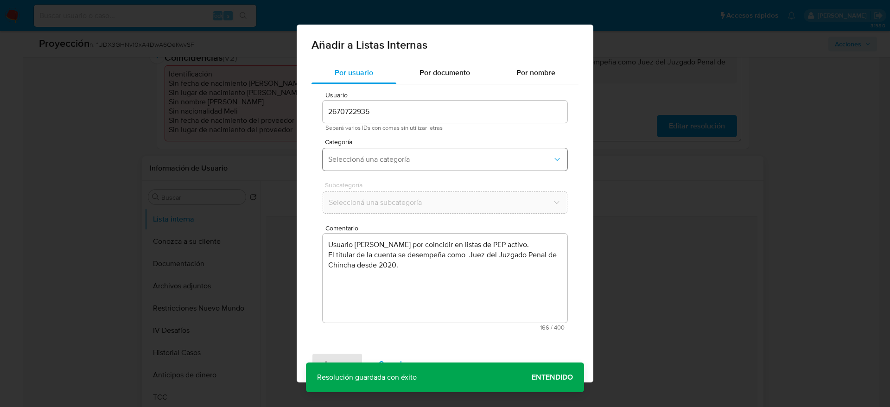
click at [417, 159] on span "Seleccioná una categoría" at bounding box center [440, 159] width 224 height 9
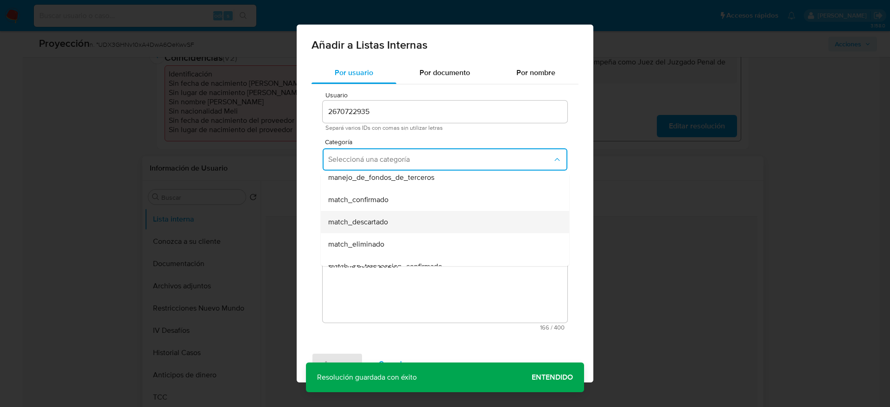
scroll to position [70, 0]
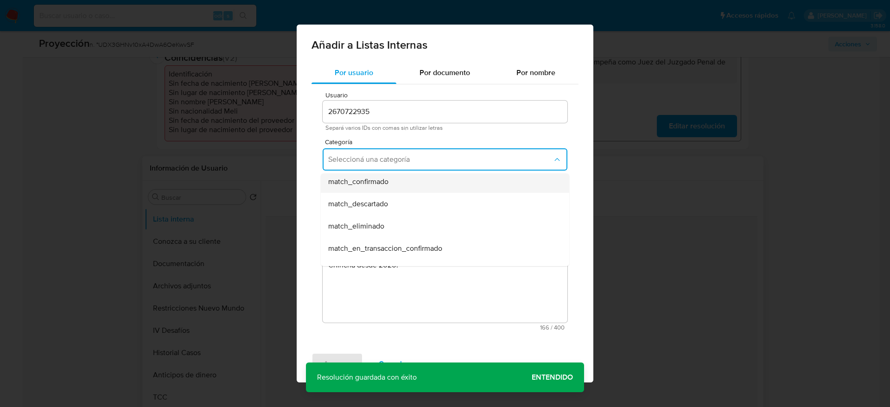
click at [398, 186] on div "match_confirmado" at bounding box center [442, 182] width 228 height 22
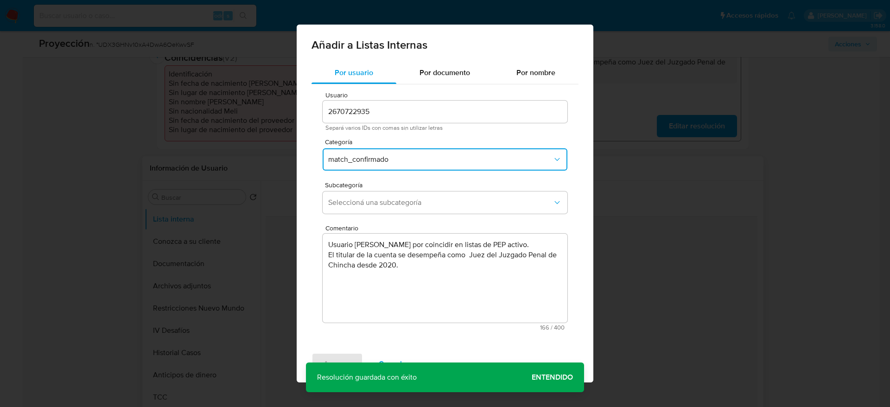
click at [398, 189] on div "Subcategoría Seleccioná una subcategoría" at bounding box center [445, 200] width 245 height 36
click at [398, 199] on span "Seleccioná una subcategoría" at bounding box center [440, 202] width 224 height 9
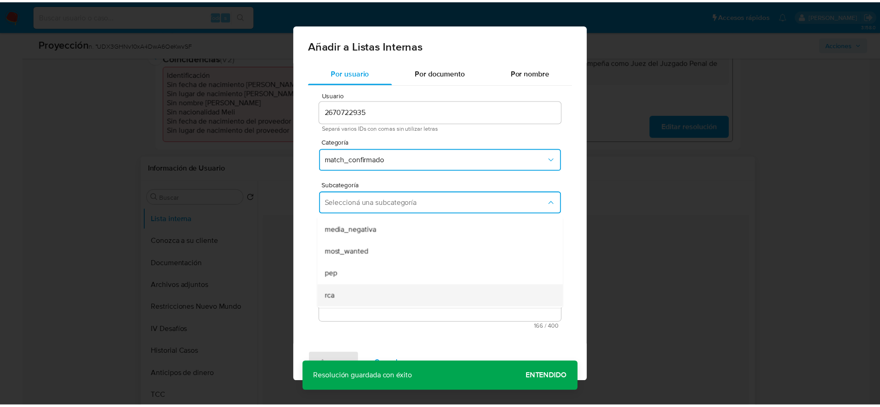
scroll to position [63, 0]
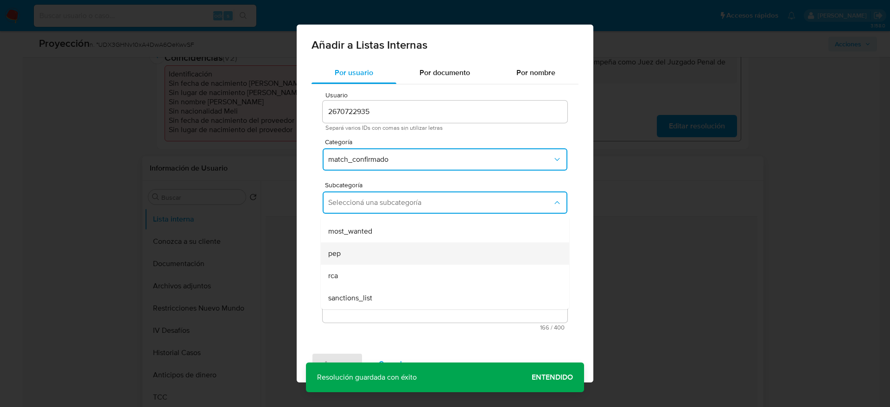
click at [365, 249] on div "pep" at bounding box center [442, 254] width 228 height 22
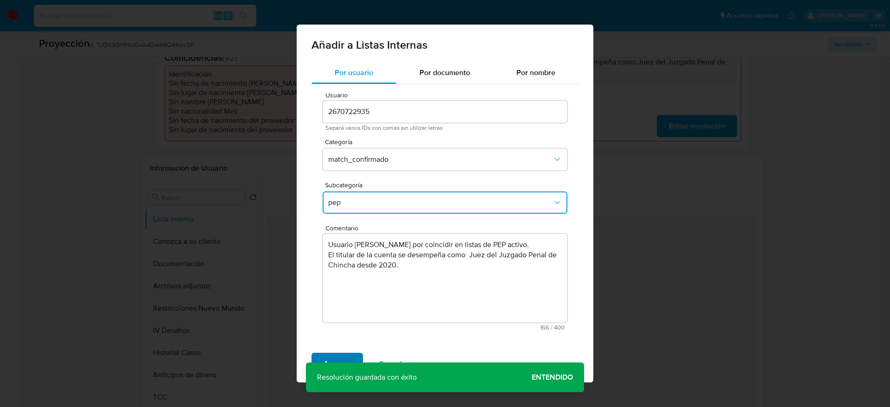
click at [332, 356] on span "Agregar" at bounding box center [337, 364] width 27 height 20
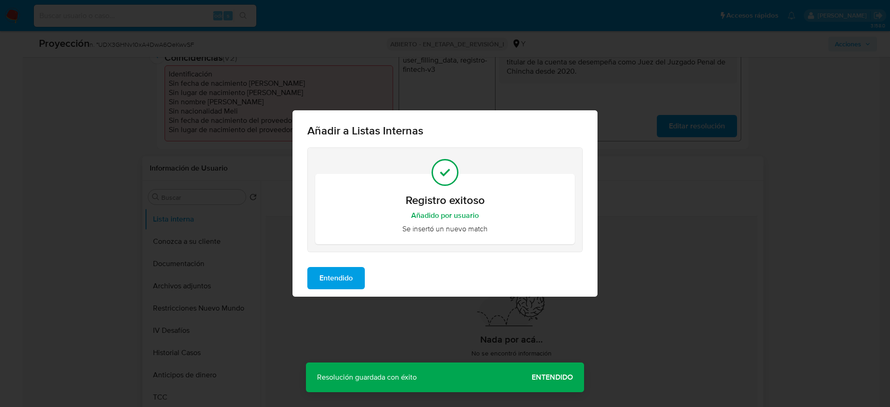
click at [315, 281] on button "Entendido" at bounding box center [336, 278] width 58 height 22
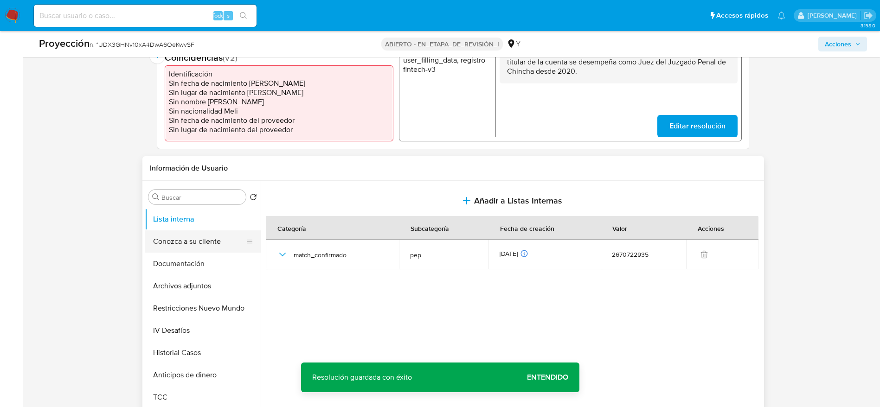
click at [189, 249] on button "Conozca a su cliente" at bounding box center [199, 241] width 109 height 22
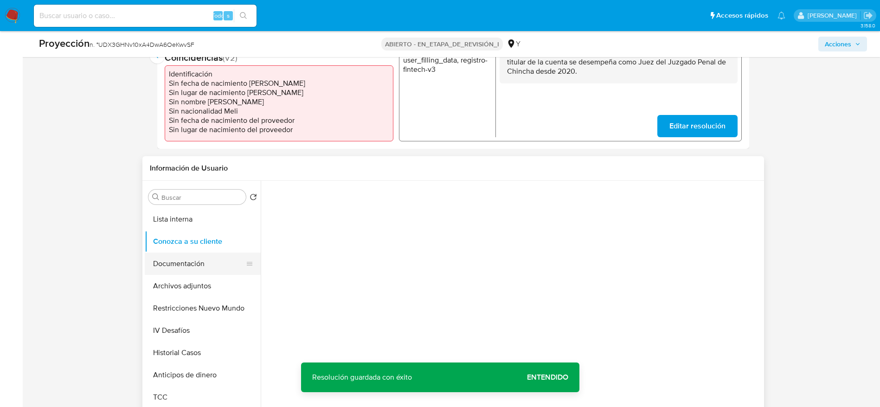
click at [189, 260] on button "Documentación" at bounding box center [199, 264] width 109 height 22
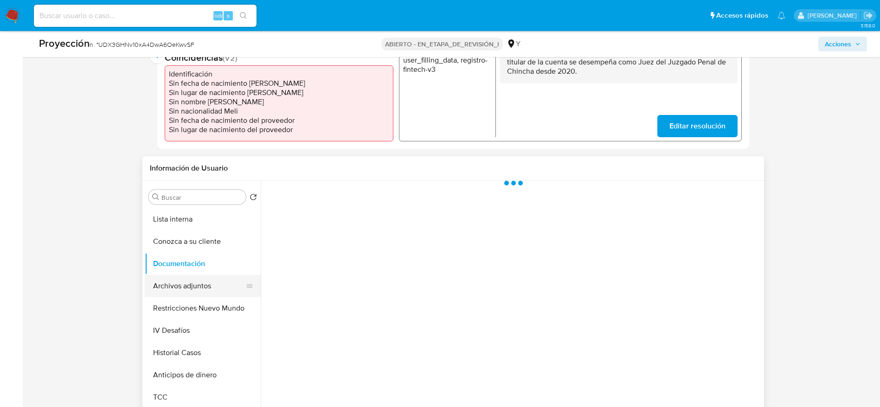
click at [192, 275] on button "Archivos adjuntos" at bounding box center [199, 286] width 109 height 22
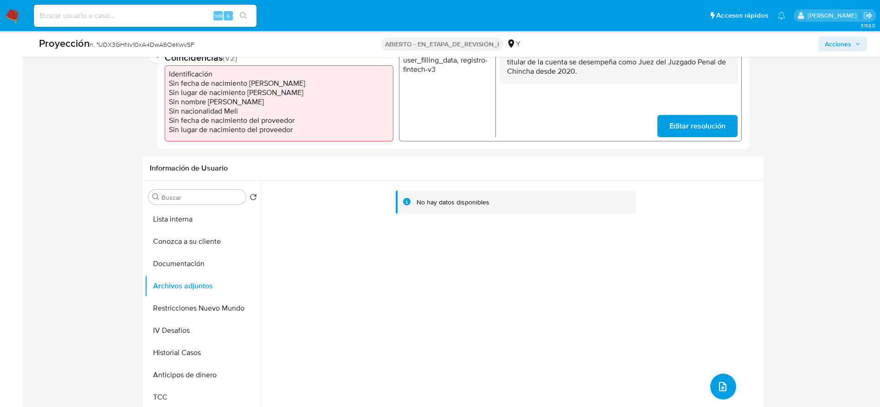
click at [719, 378] on button "subir archivo" at bounding box center [723, 387] width 26 height 26
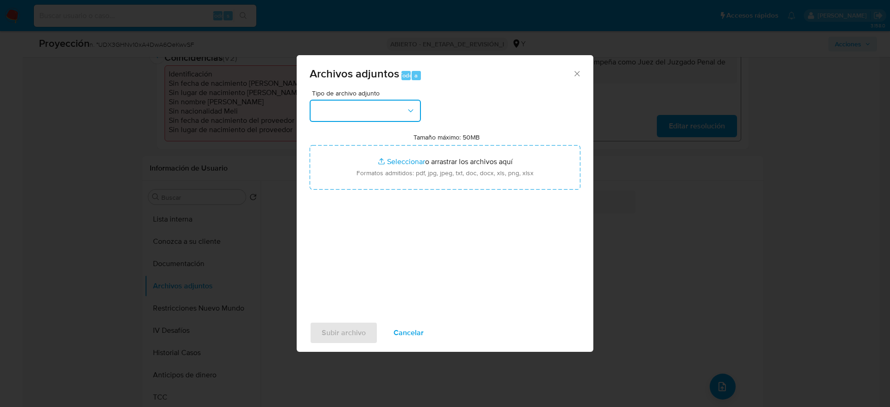
click at [385, 112] on button "button" at bounding box center [365, 111] width 111 height 22
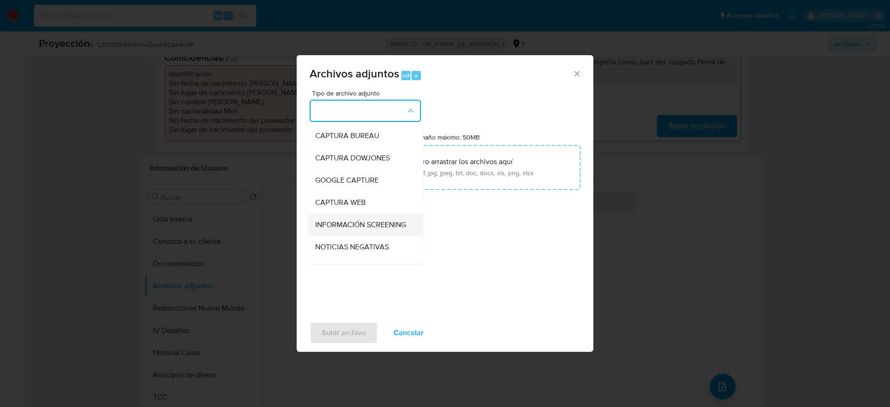
click at [377, 224] on span "INFORMACIÓN SCREENING" at bounding box center [360, 224] width 91 height 9
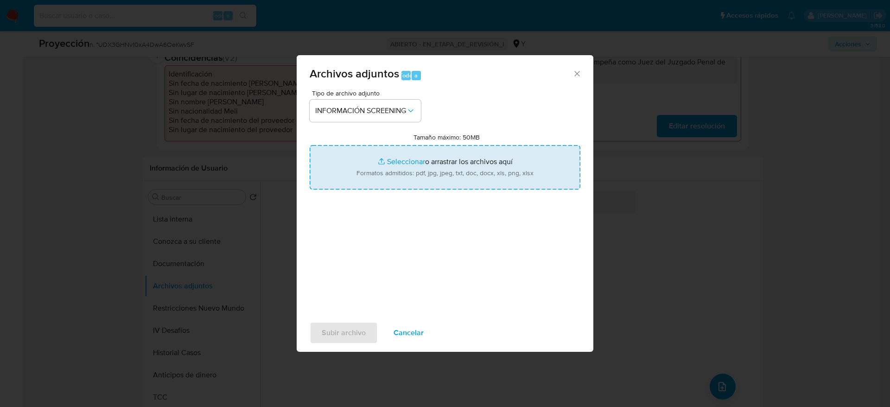
click at [397, 159] on input "Tamaño máximo: 50MB Seleccionar archivos" at bounding box center [445, 167] width 271 height 45
type input "C:\fakepath\_Alicia Jessica Campos Martinez_ - Buscar con Google.pdf"
click at [333, 344] on div "Subir archivo Cancelar" at bounding box center [445, 332] width 297 height 35
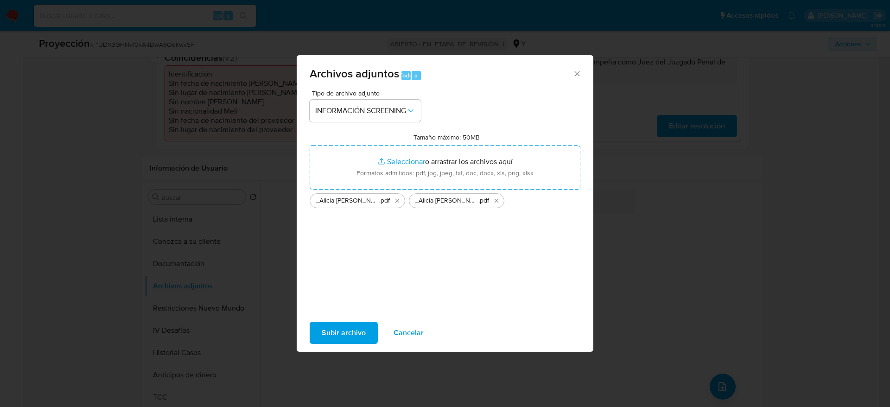
click at [335, 335] on span "Subir archivo" at bounding box center [344, 333] width 44 height 20
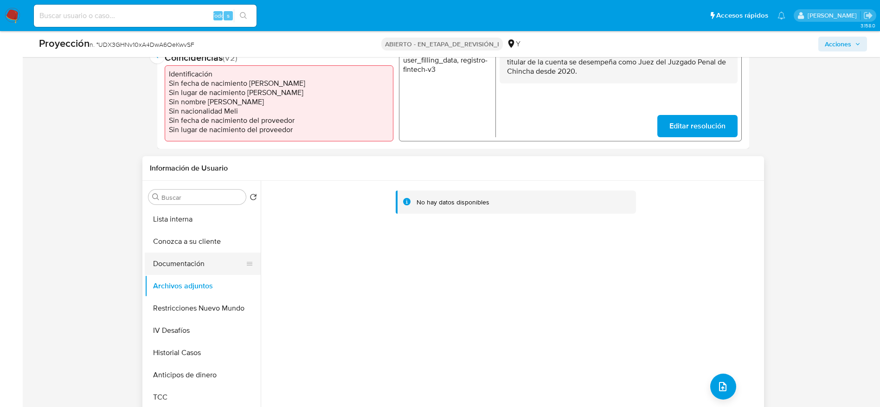
click at [176, 258] on button "Documentación" at bounding box center [199, 264] width 109 height 22
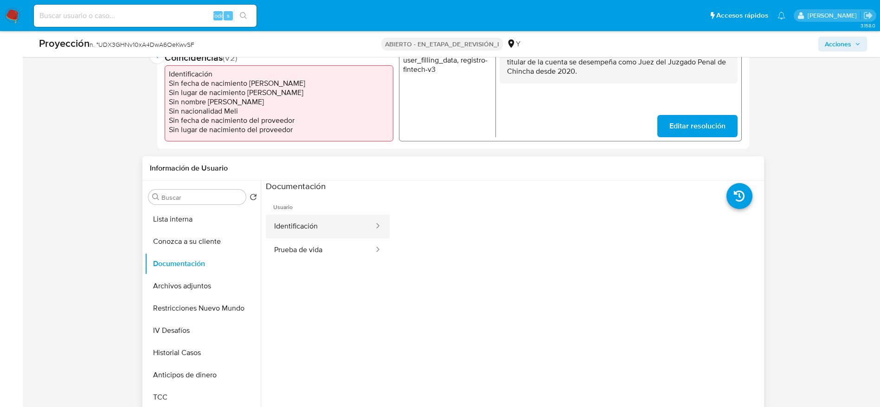
click at [290, 230] on button "Identificación" at bounding box center [320, 227] width 109 height 24
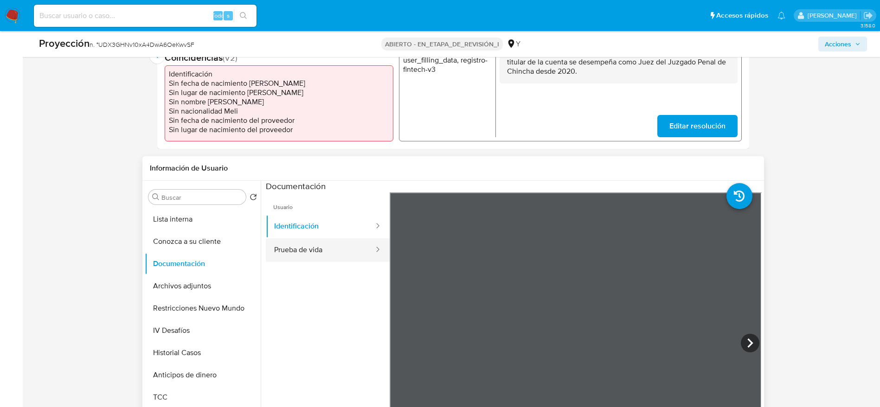
click at [367, 253] on div at bounding box center [374, 250] width 15 height 11
click at [343, 245] on button "Prueba de vida" at bounding box center [320, 250] width 109 height 24
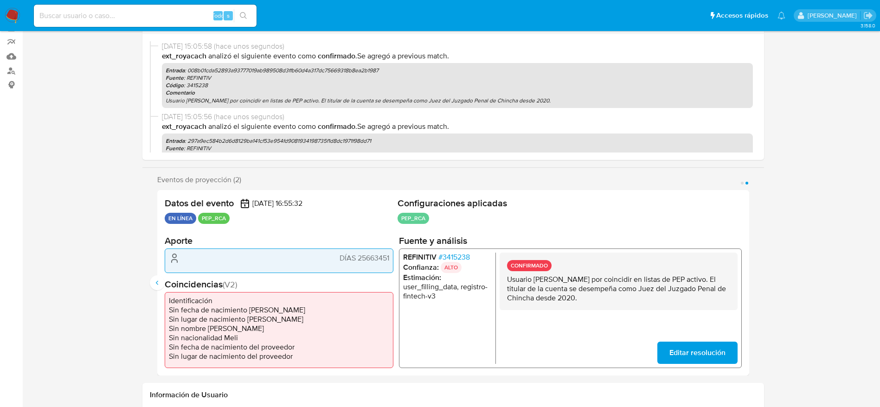
scroll to position [0, 0]
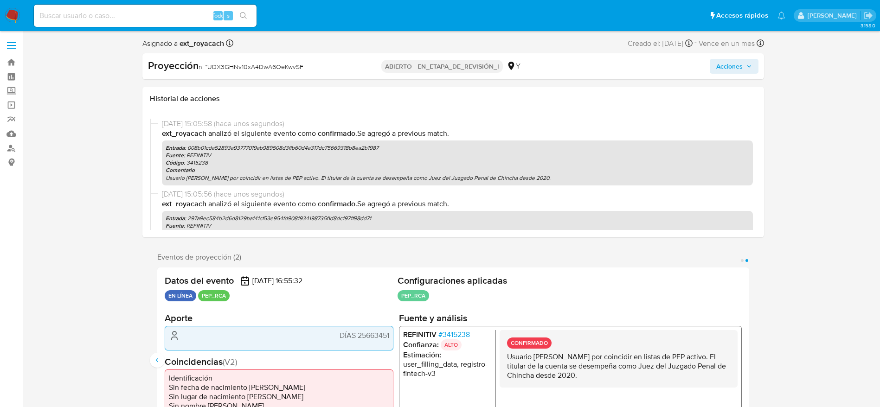
click at [741, 73] on span "Acciones" at bounding box center [729, 66] width 26 height 15
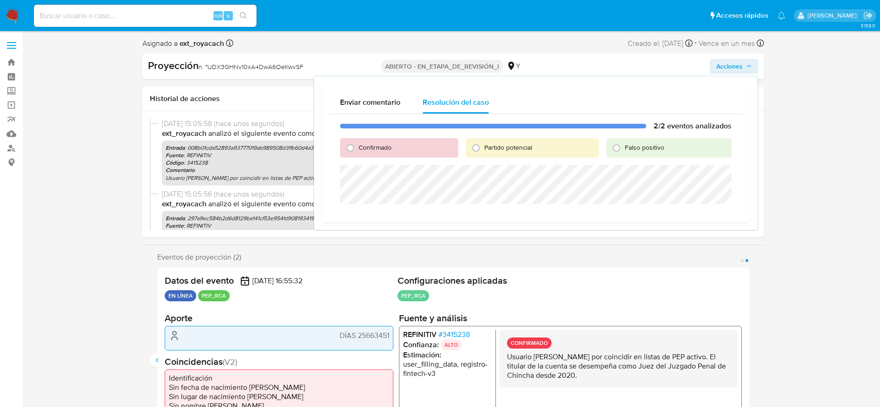
click at [340, 153] on div "Confirmado" at bounding box center [399, 147] width 118 height 19
click at [356, 149] on input "Confirmado" at bounding box center [350, 148] width 15 height 15
radio input "true"
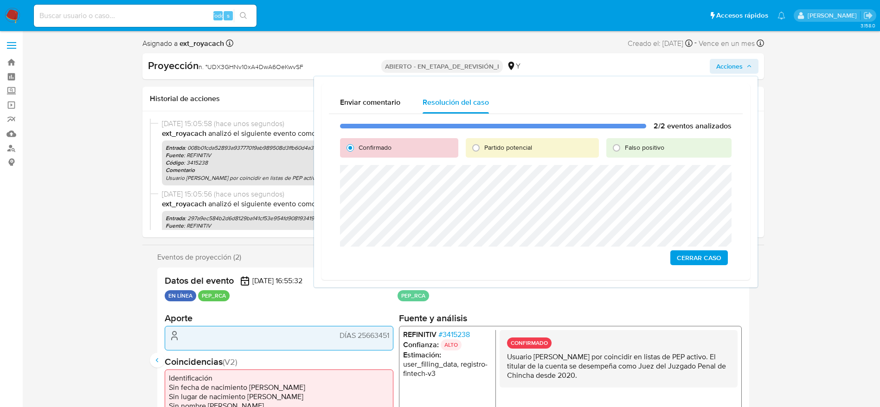
click at [691, 255] on span "Cerrar Caso" at bounding box center [699, 257] width 45 height 13
click at [254, 68] on font "UDX3GHNv10xA4DwA6OeKwvSF" at bounding box center [255, 66] width 96 height 9
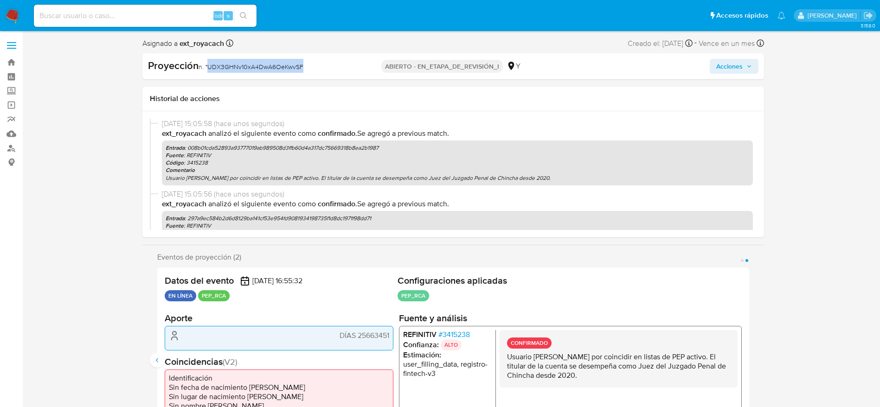
click at [254, 68] on font "UDX3GHNv10xA4DwA6OeKwvSF" at bounding box center [255, 66] width 96 height 9
copy font "UDX3GHNv10xA4DwA6OeKwvSF"
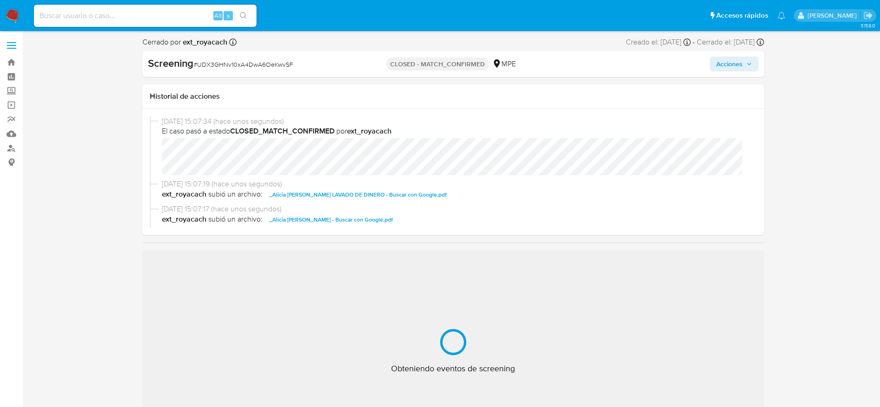
scroll to position [209, 0]
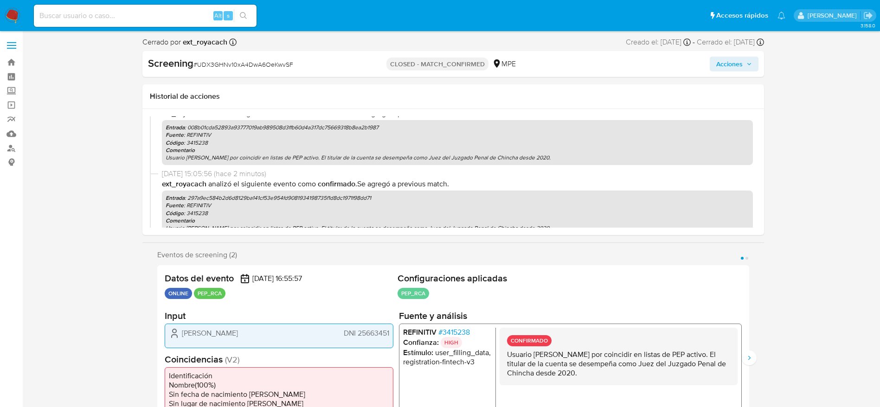
select select "10"
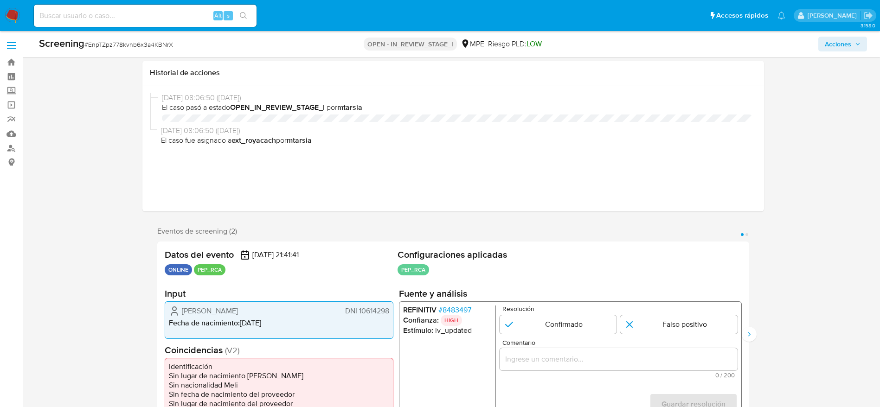
select select "10"
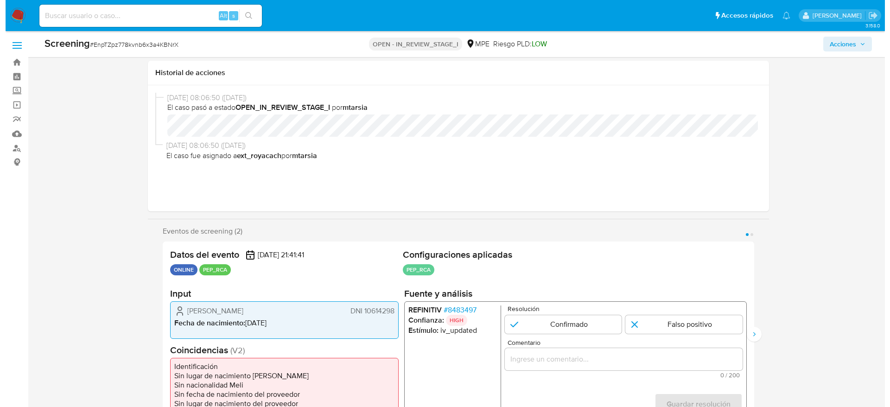
scroll to position [139, 0]
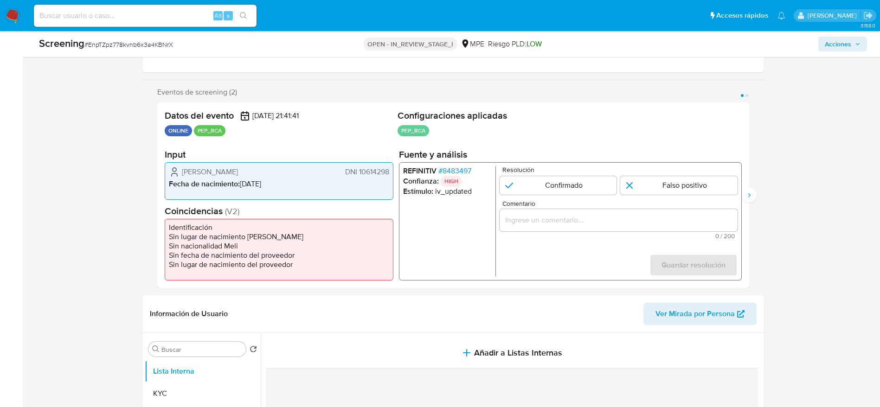
click at [124, 37] on div "Screening # EnpTZpz778kvnb6x3a4KBNrX" at bounding box center [175, 44] width 273 height 14
click at [146, 41] on span "# EnpTZpz778kvnb6x3a4KBNrX" at bounding box center [128, 44] width 89 height 9
copy span "EnpTZpz778kvnb6x3a4KBNrX"
drag, startPoint x: 179, startPoint y: 164, endPoint x: 387, endPoint y: 172, distance: 208.4
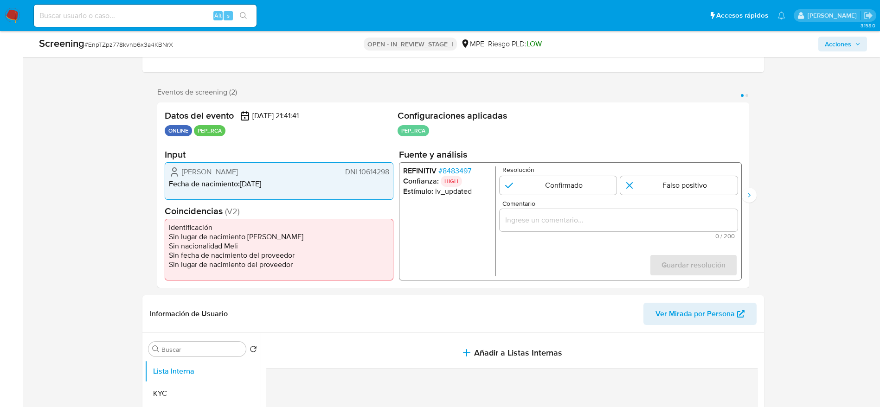
click at [387, 172] on div "[PERSON_NAME] DNI 10614298 Fecha de nacimiento : [DEMOGRAPHIC_DATA]" at bounding box center [279, 181] width 229 height 38
click at [465, 166] on span "# 8483497" at bounding box center [454, 170] width 33 height 9
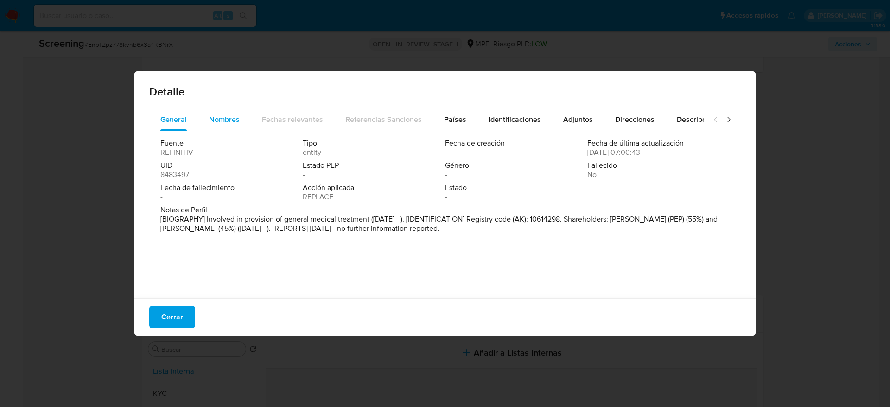
click at [225, 122] on span "Nombres" at bounding box center [224, 119] width 31 height 11
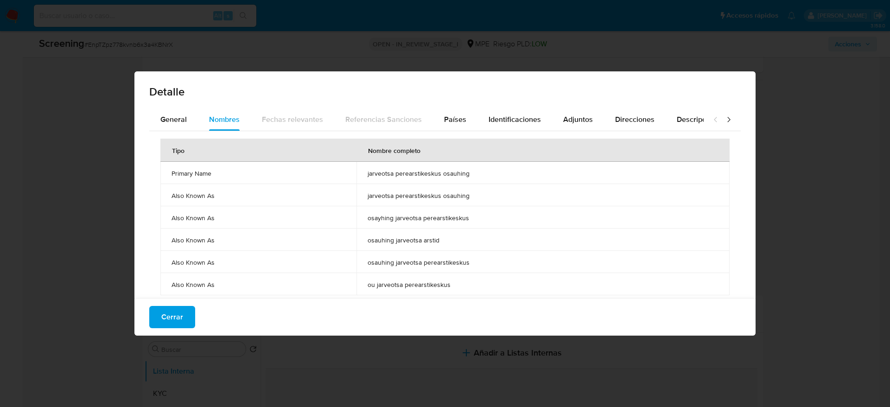
click at [433, 168] on td "jarveotsa perearstikeskus osauhing" at bounding box center [543, 173] width 373 height 22
